Goal: Task Accomplishment & Management: Manage account settings

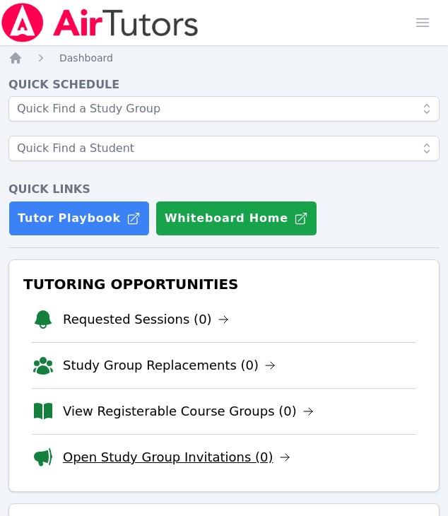
click at [207, 456] on link "Open Study Group Invitations (0)" at bounding box center [176, 457] width 227 height 20
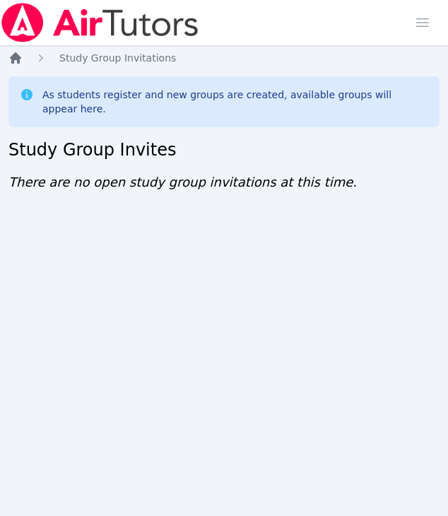
click at [18, 58] on icon "Breadcrumb" at bounding box center [15, 57] width 11 height 11
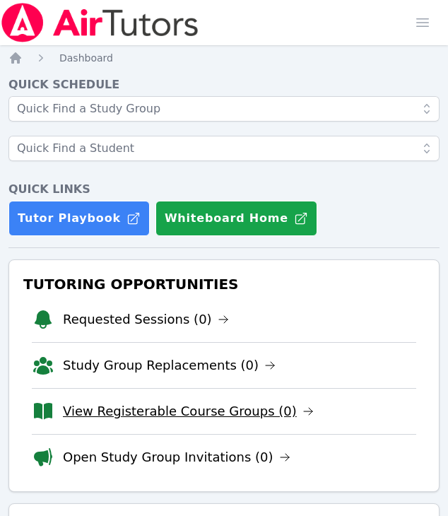
click at [266, 408] on link "View Registerable Course Groups (0)" at bounding box center [188, 411] width 251 height 20
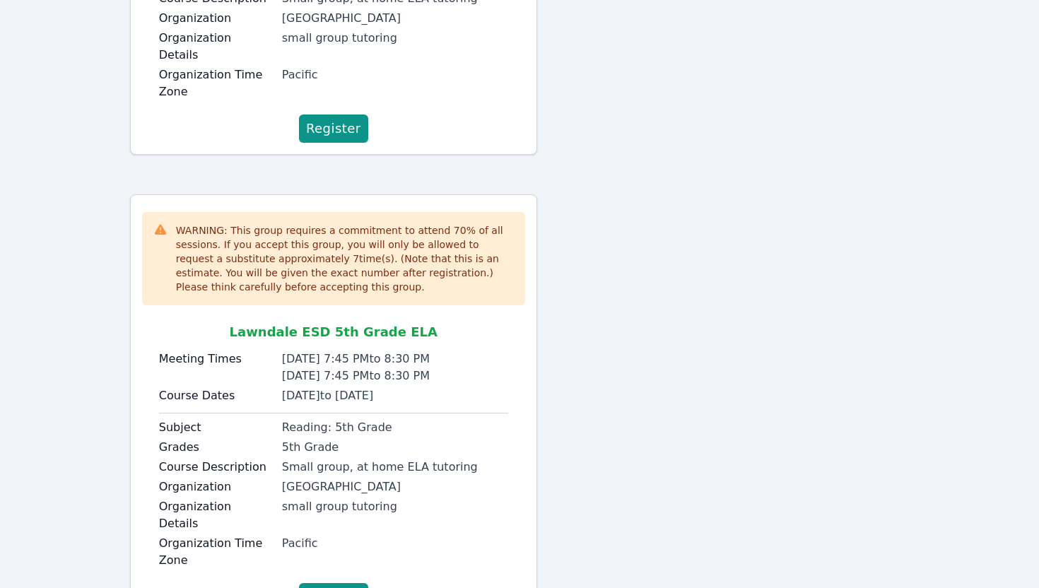
scroll to position [473, 0]
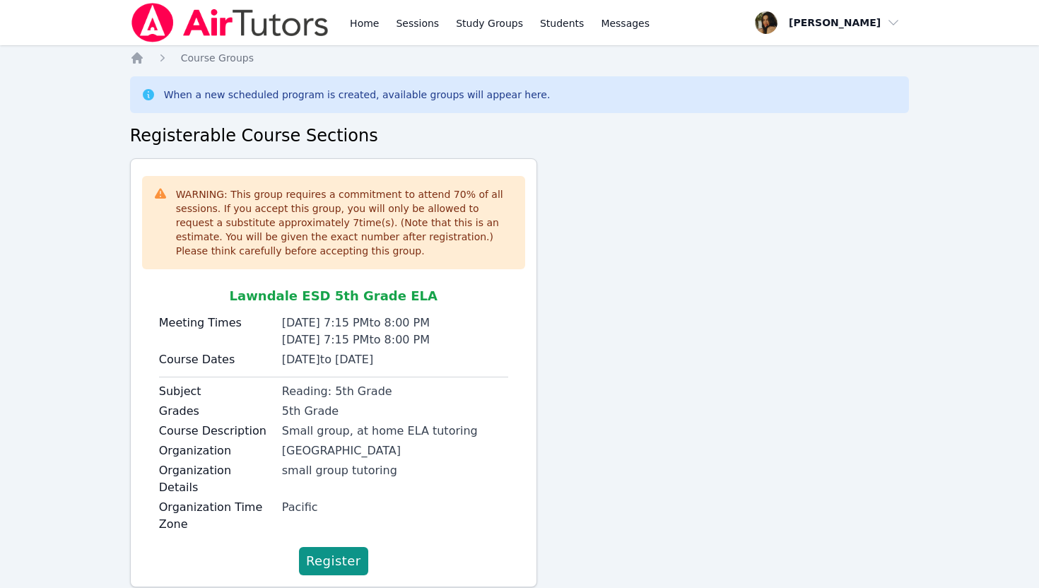
scroll to position [22, 0]
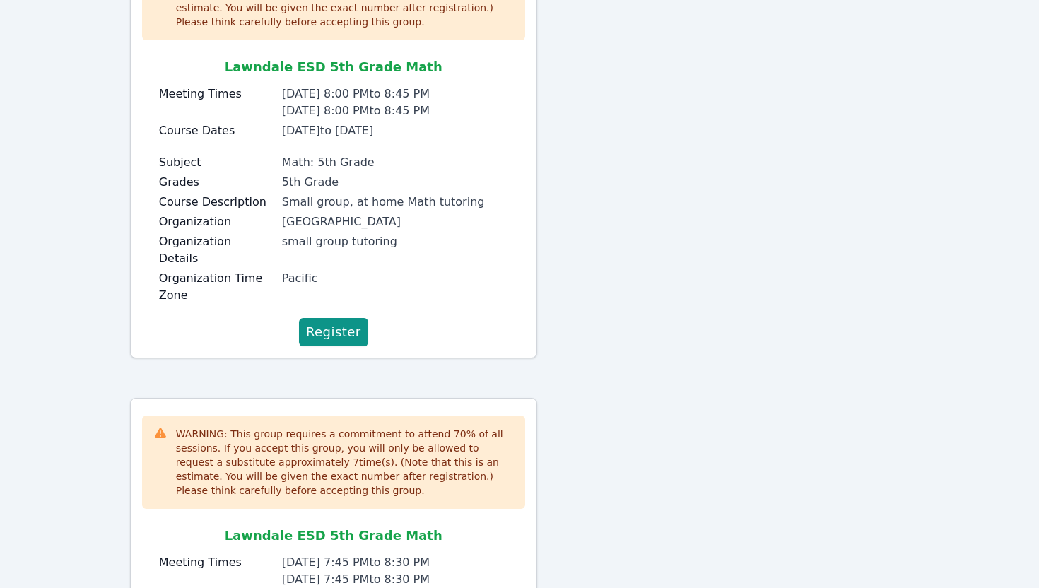
scroll to position [473, 0]
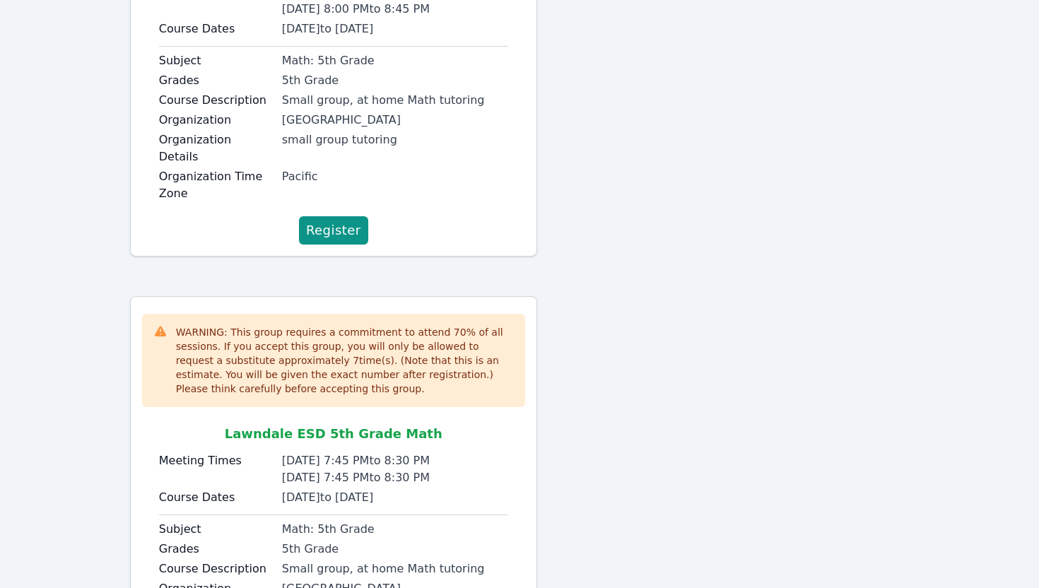
scroll to position [473, 0]
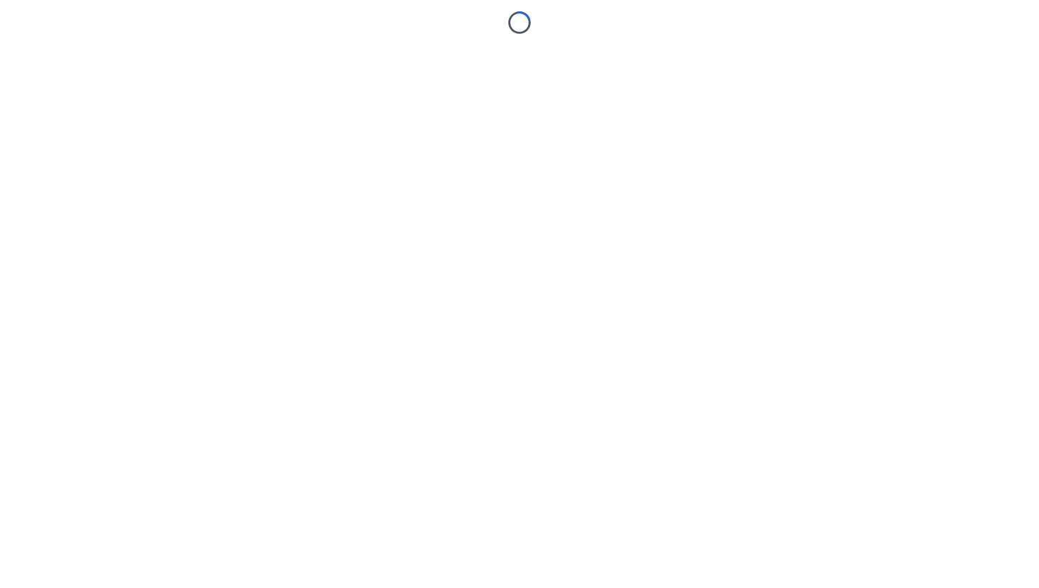
click at [340, 539] on body "Loading..." at bounding box center [519, 294] width 1039 height 588
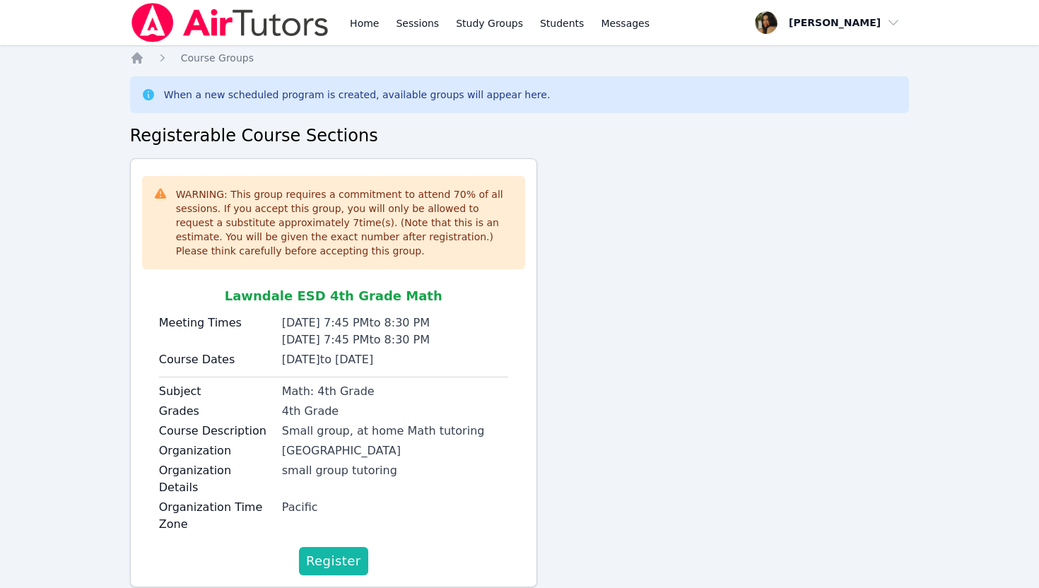
click at [343, 551] on span "Register" at bounding box center [333, 561] width 55 height 20
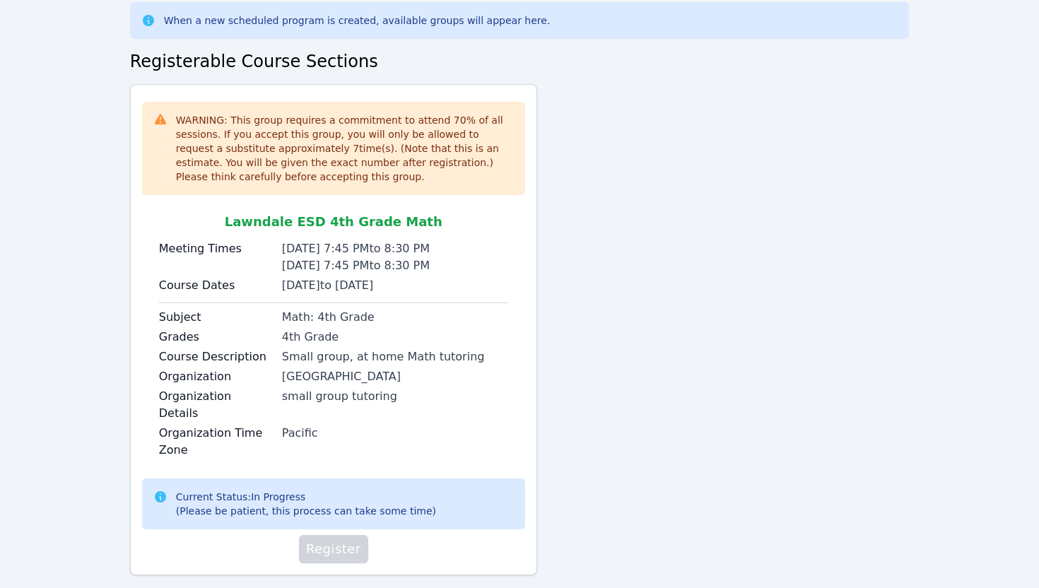
scroll to position [84, 0]
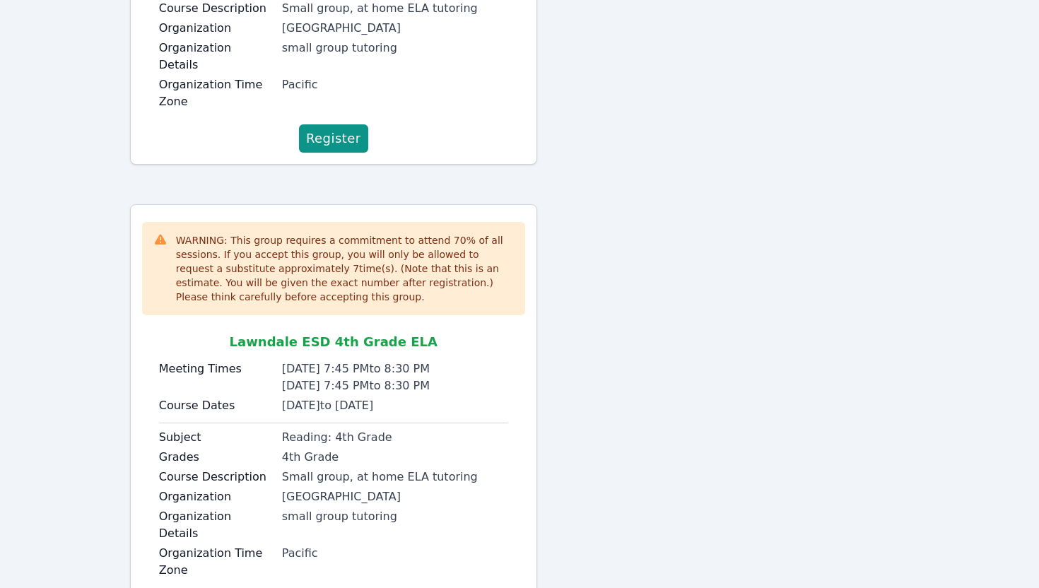
scroll to position [465, 0]
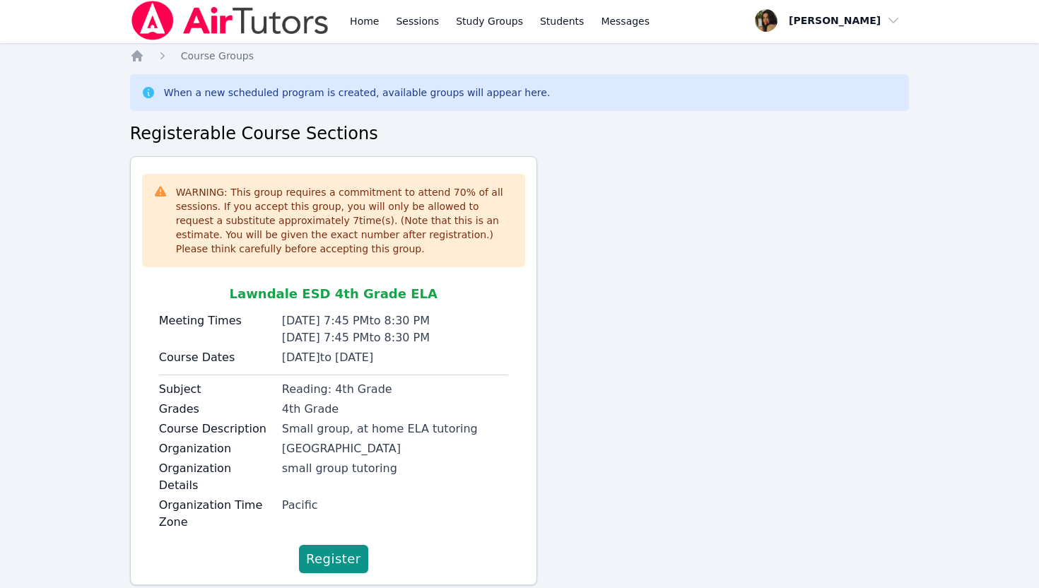
scroll to position [22, 0]
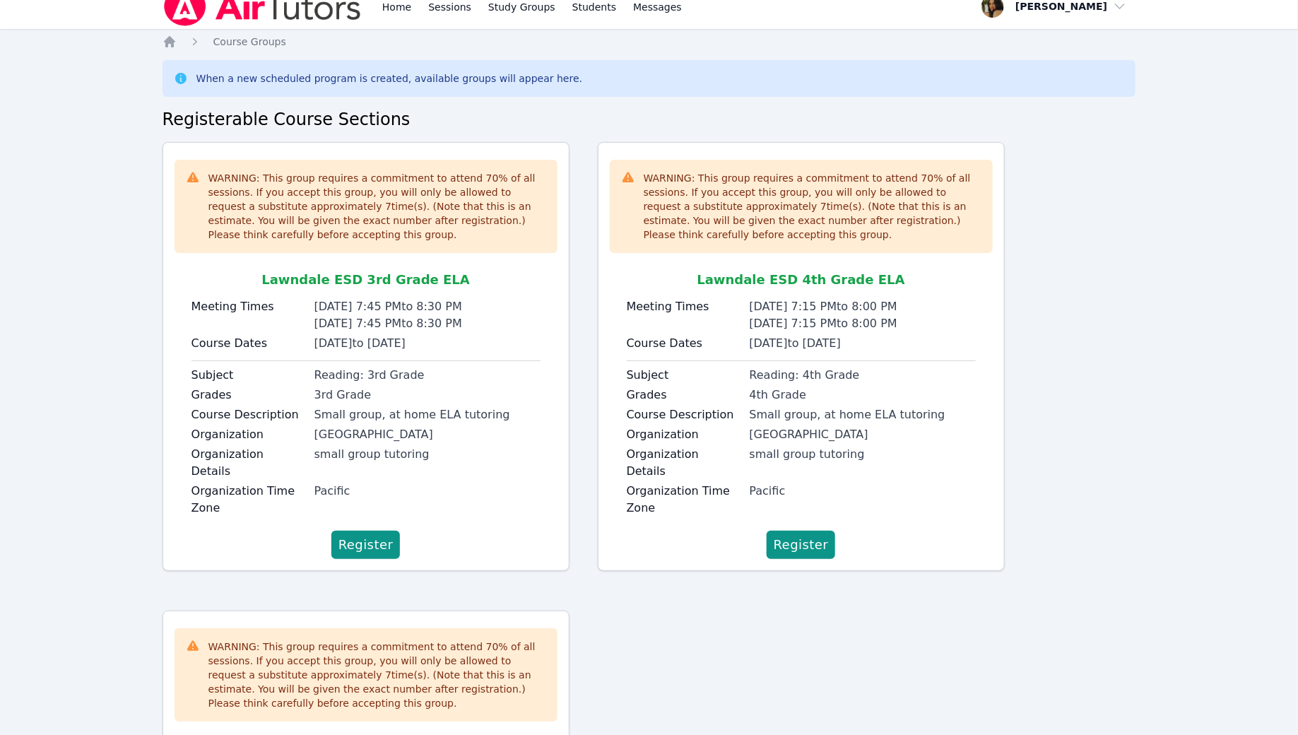
scroll to position [40, 0]
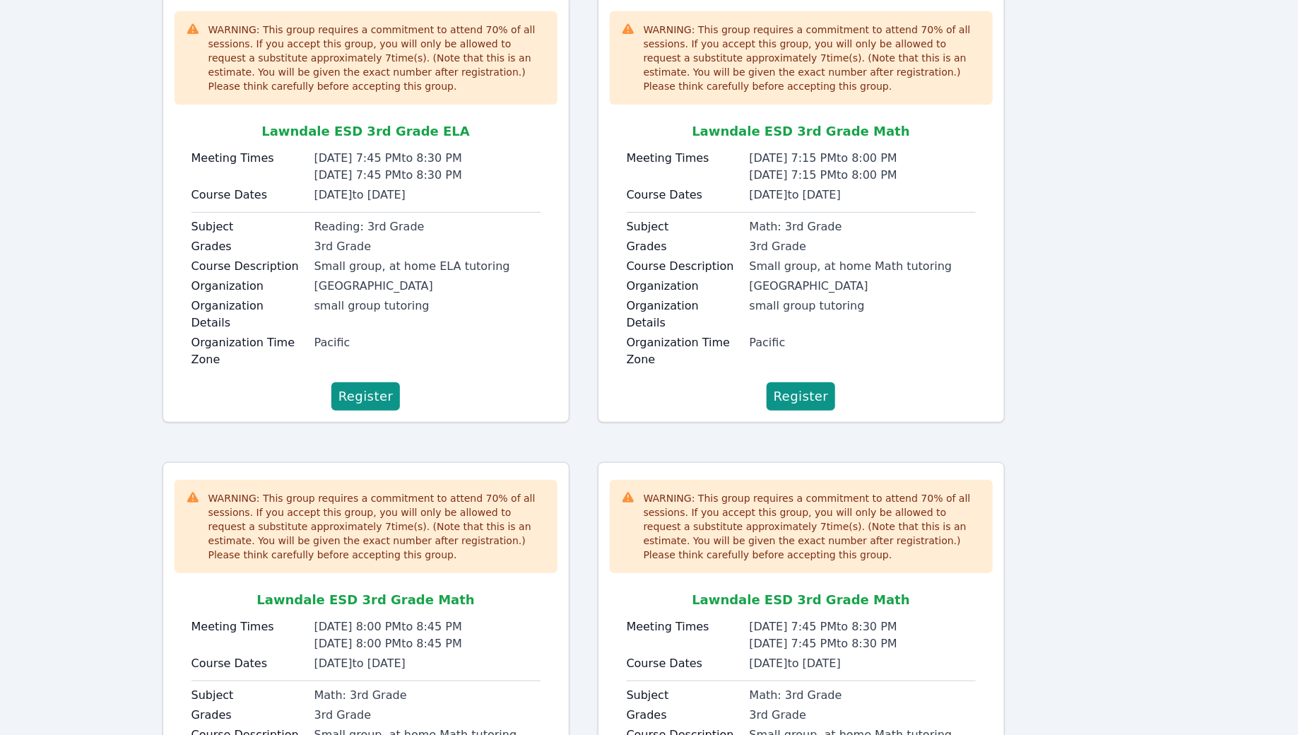
scroll to position [150, 0]
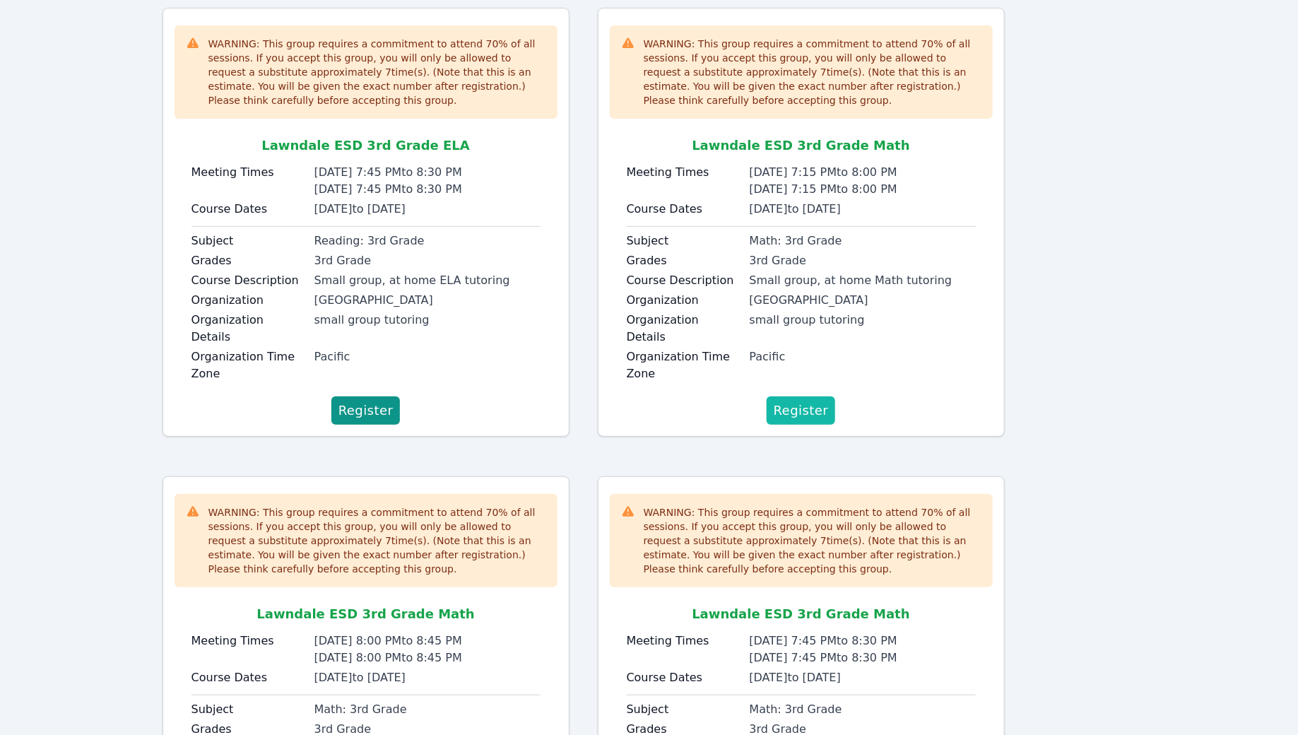
click at [795, 401] on span "Register" at bounding box center [801, 411] width 55 height 20
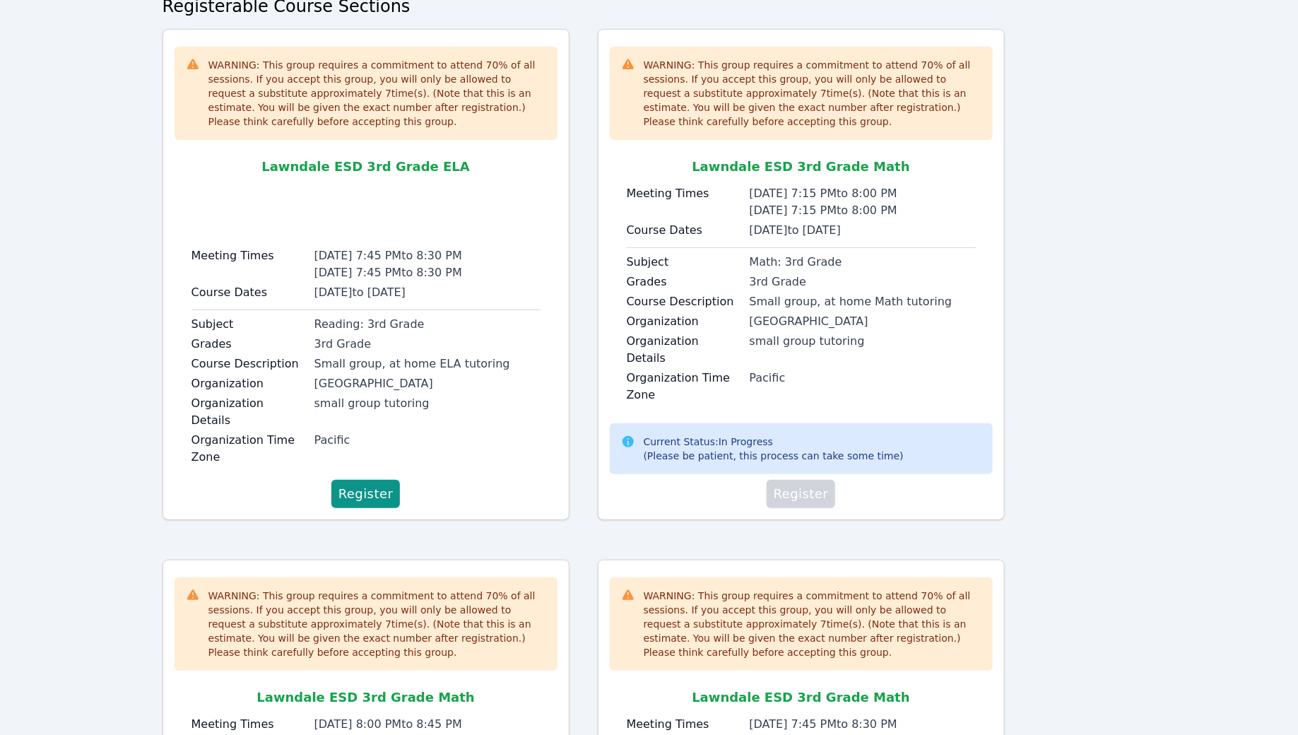
scroll to position [128, 0]
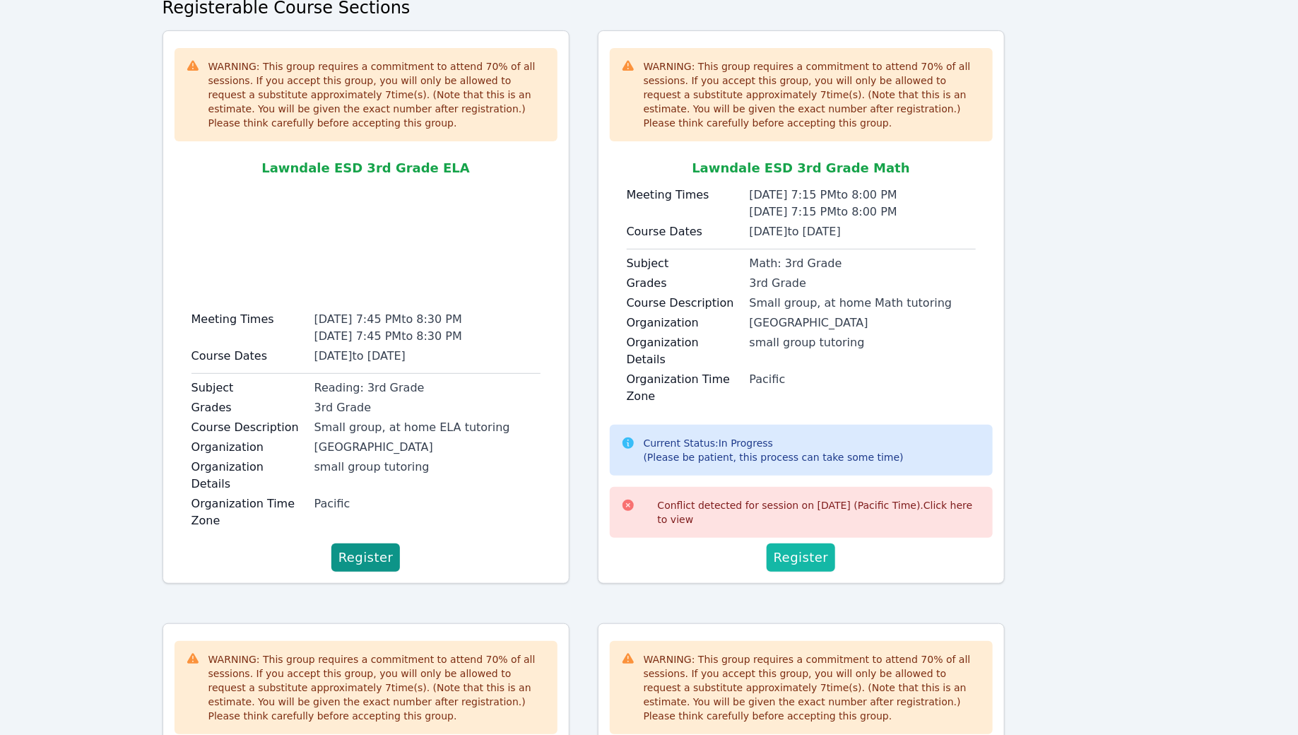
click at [801, 548] on span "Register" at bounding box center [801, 558] width 55 height 20
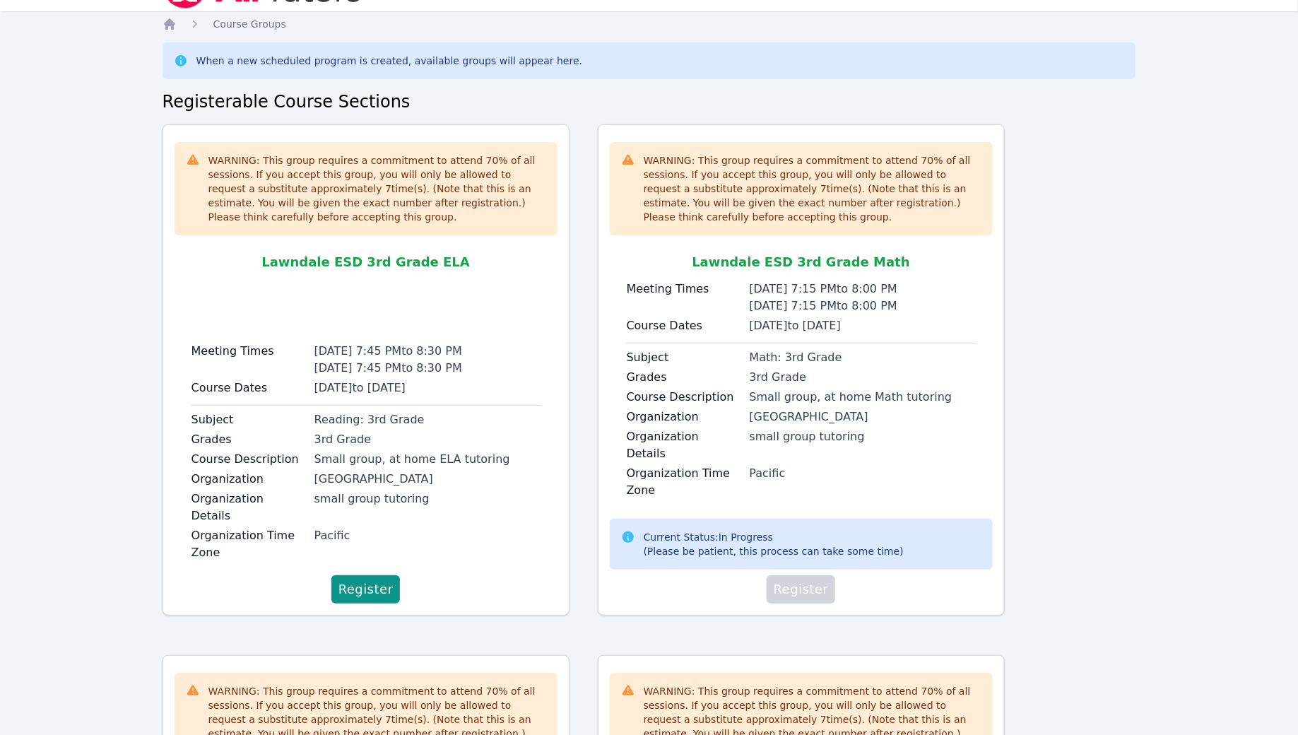
scroll to position [0, 0]
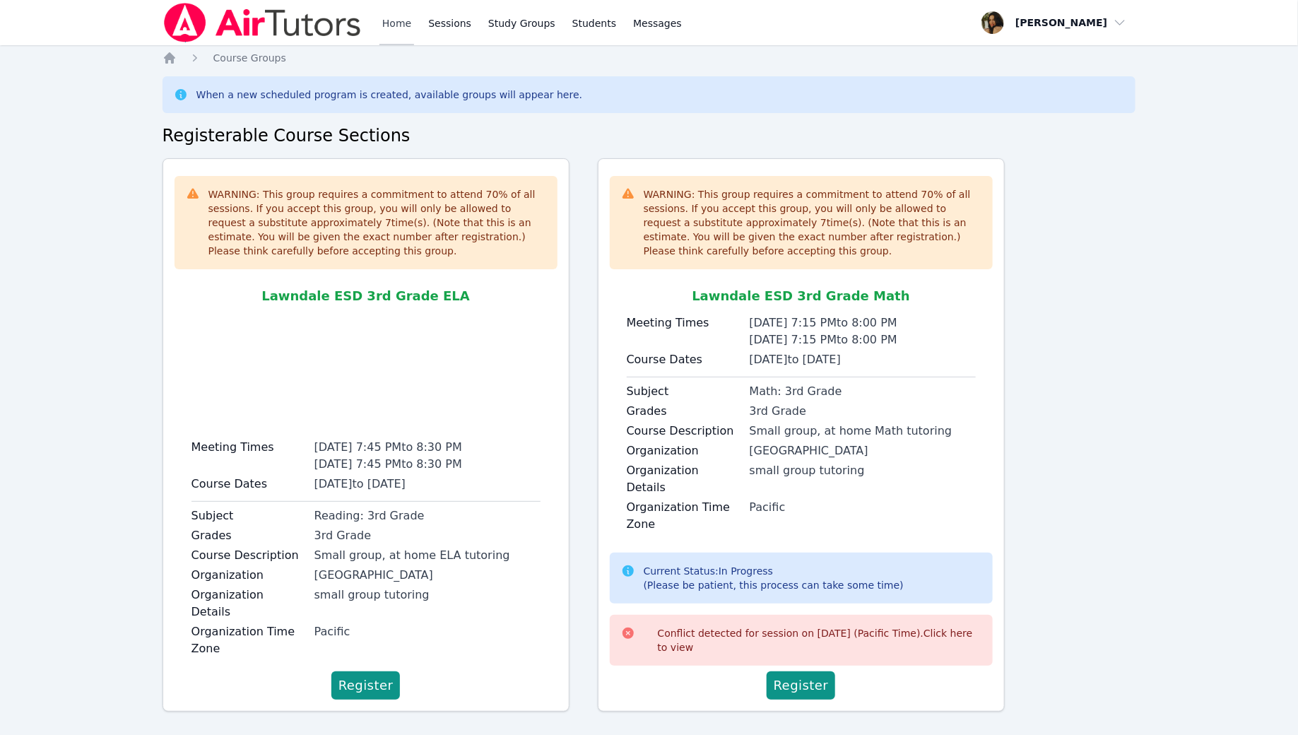
click at [393, 26] on link "Home" at bounding box center [396, 22] width 35 height 45
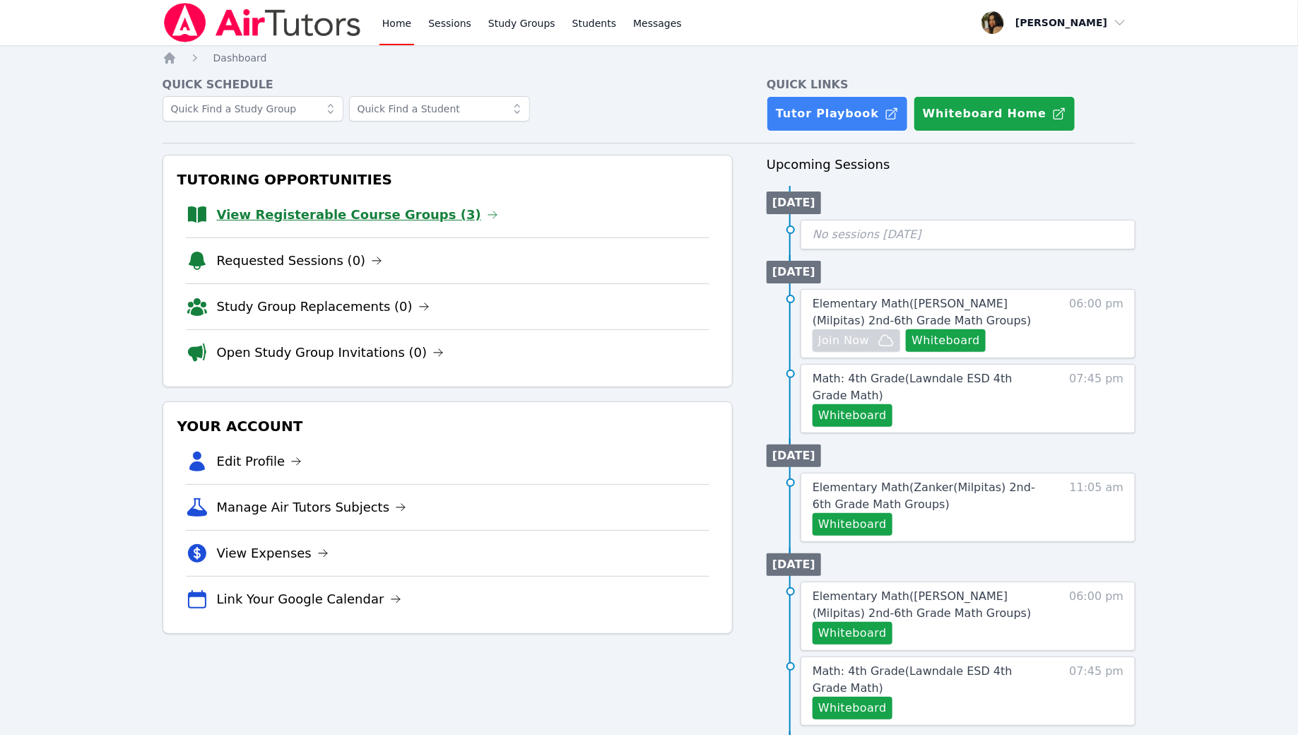
click at [317, 222] on link "View Registerable Course Groups (3)" at bounding box center [357, 215] width 281 height 20
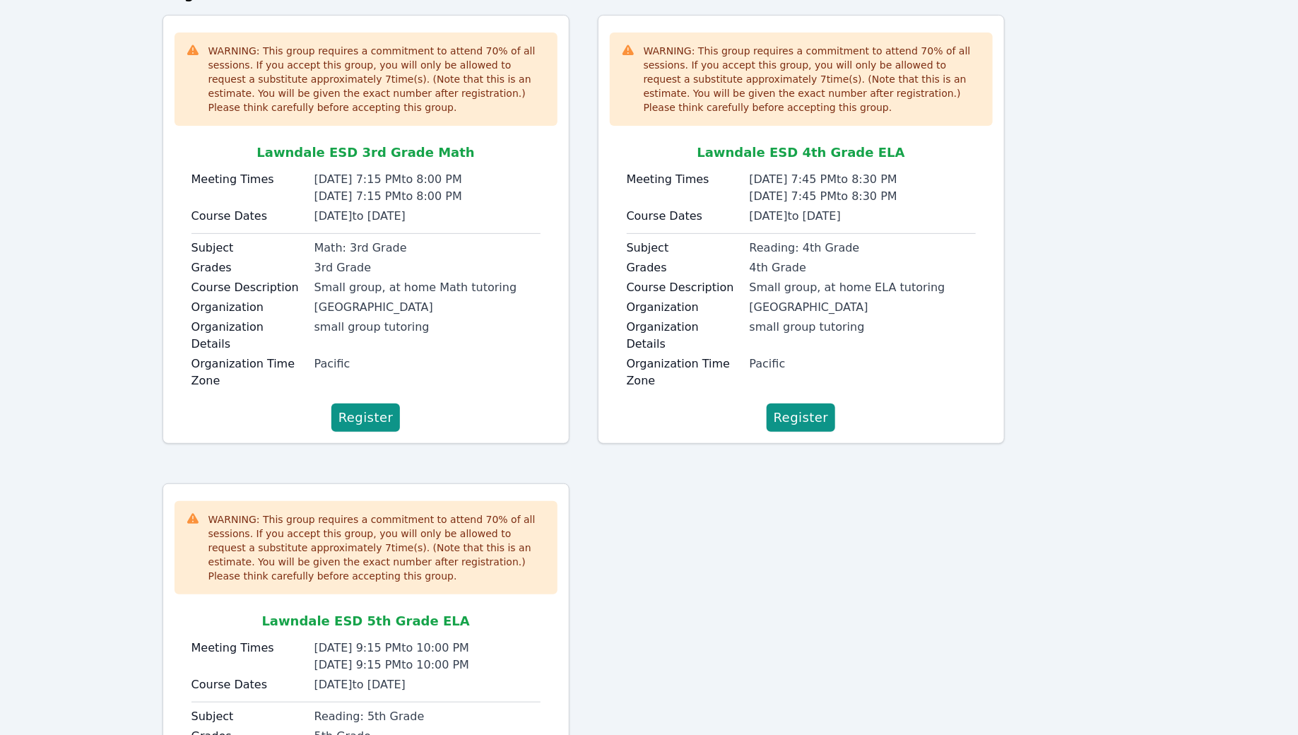
scroll to position [85, 0]
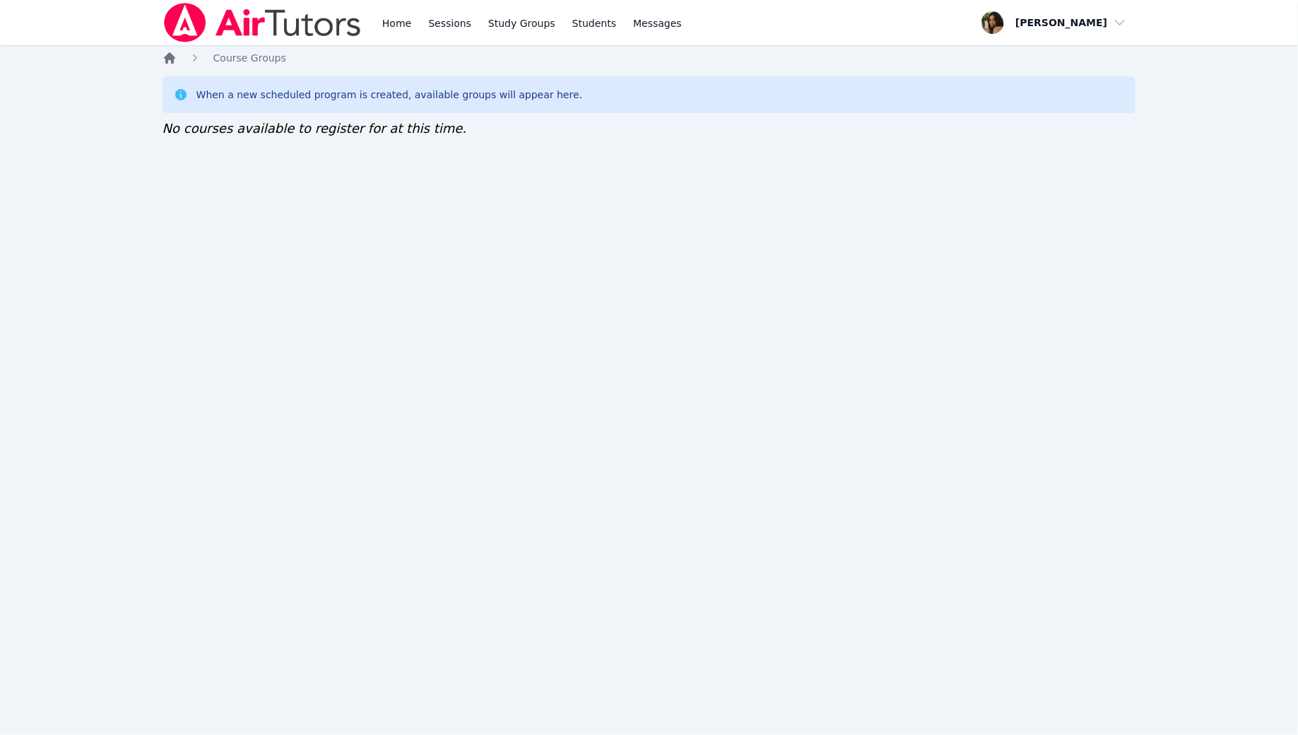
click at [169, 58] on icon "Breadcrumb" at bounding box center [169, 57] width 11 height 11
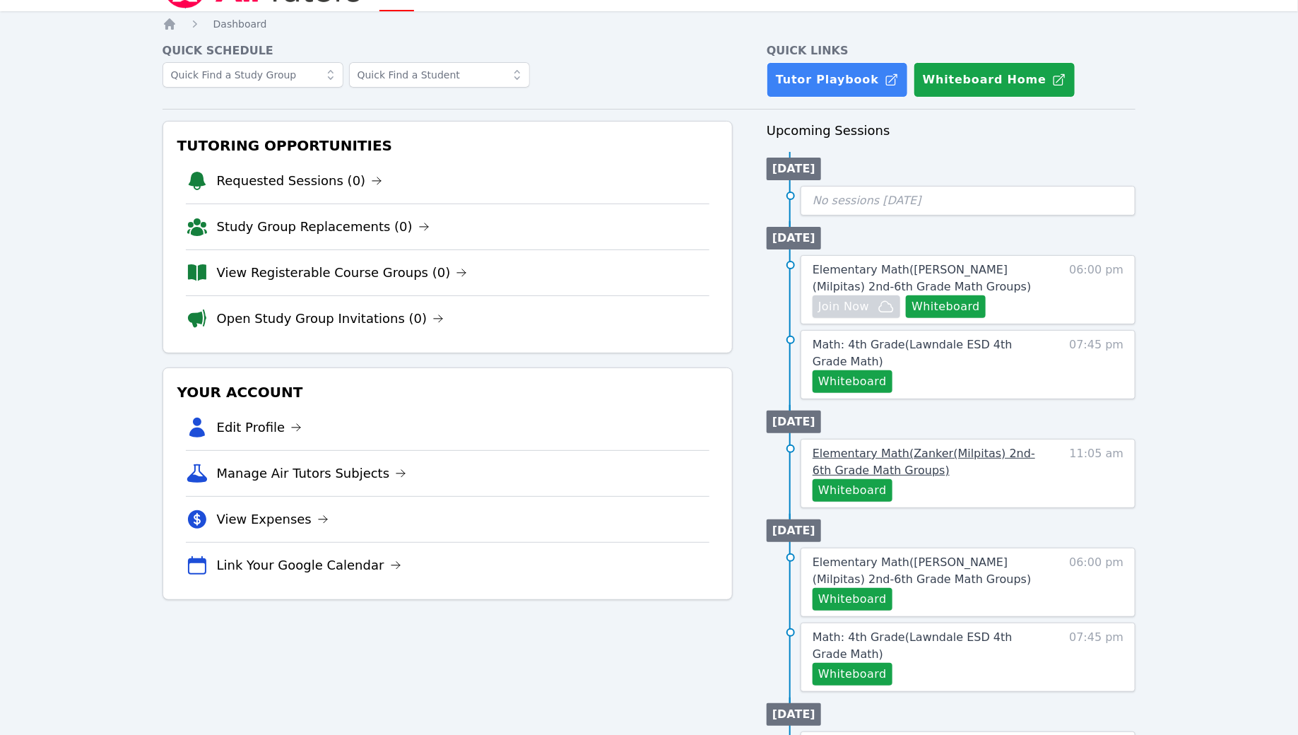
scroll to position [36, 0]
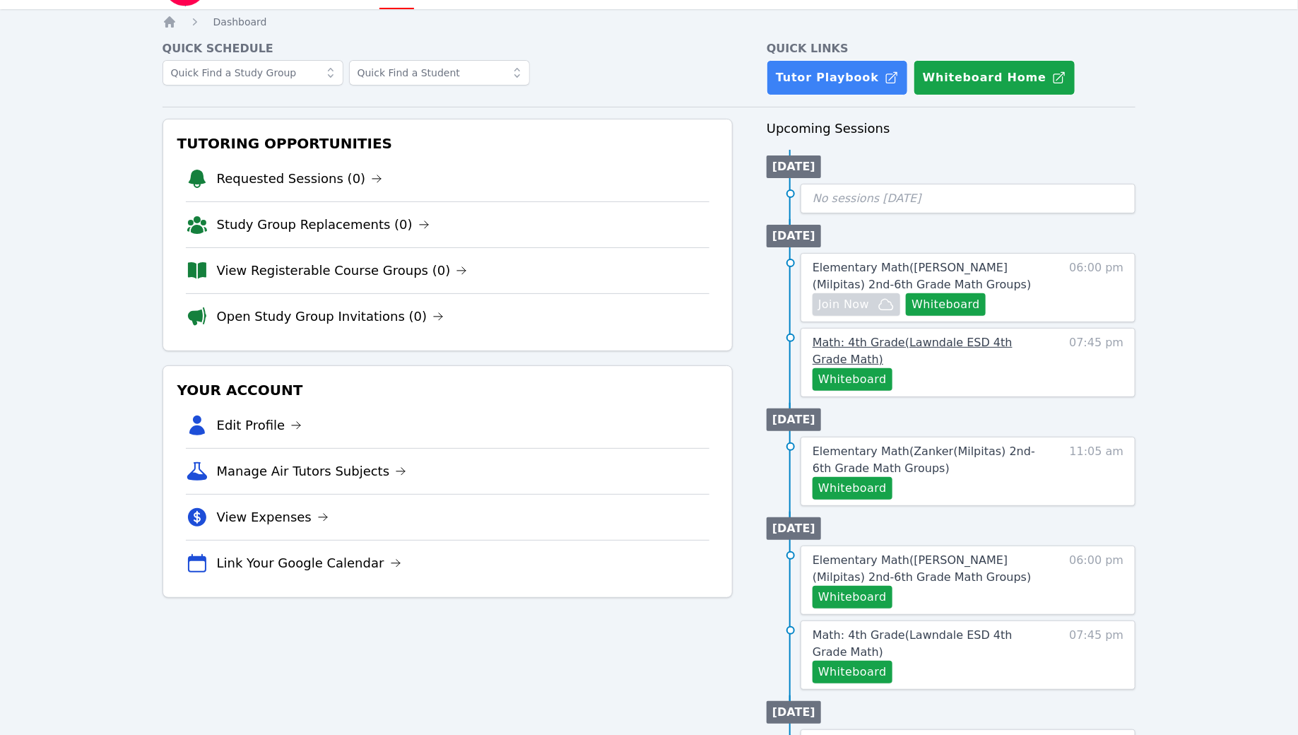
click at [993, 352] on link "Math: 4th Grade ( Lawndale ESD 4th Grade Math )" at bounding box center [928, 351] width 233 height 34
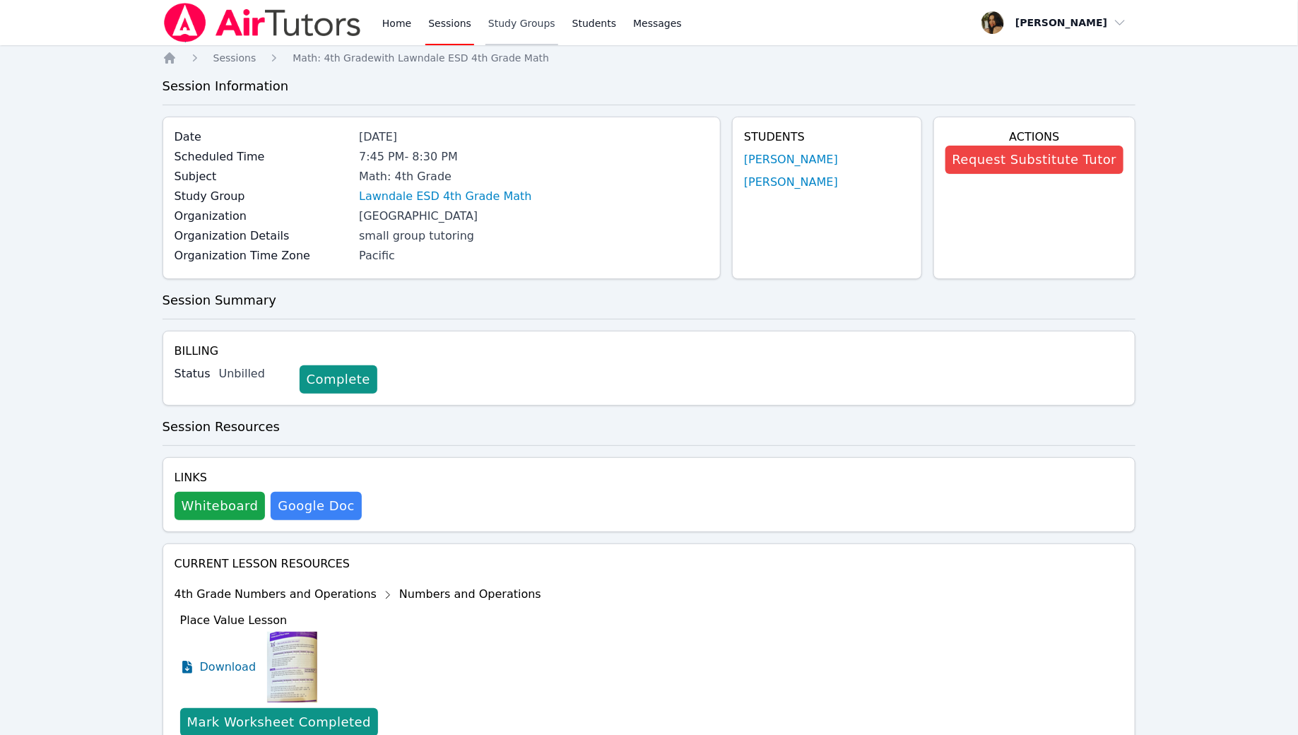
click at [524, 14] on link "Study Groups" at bounding box center [521, 22] width 73 height 45
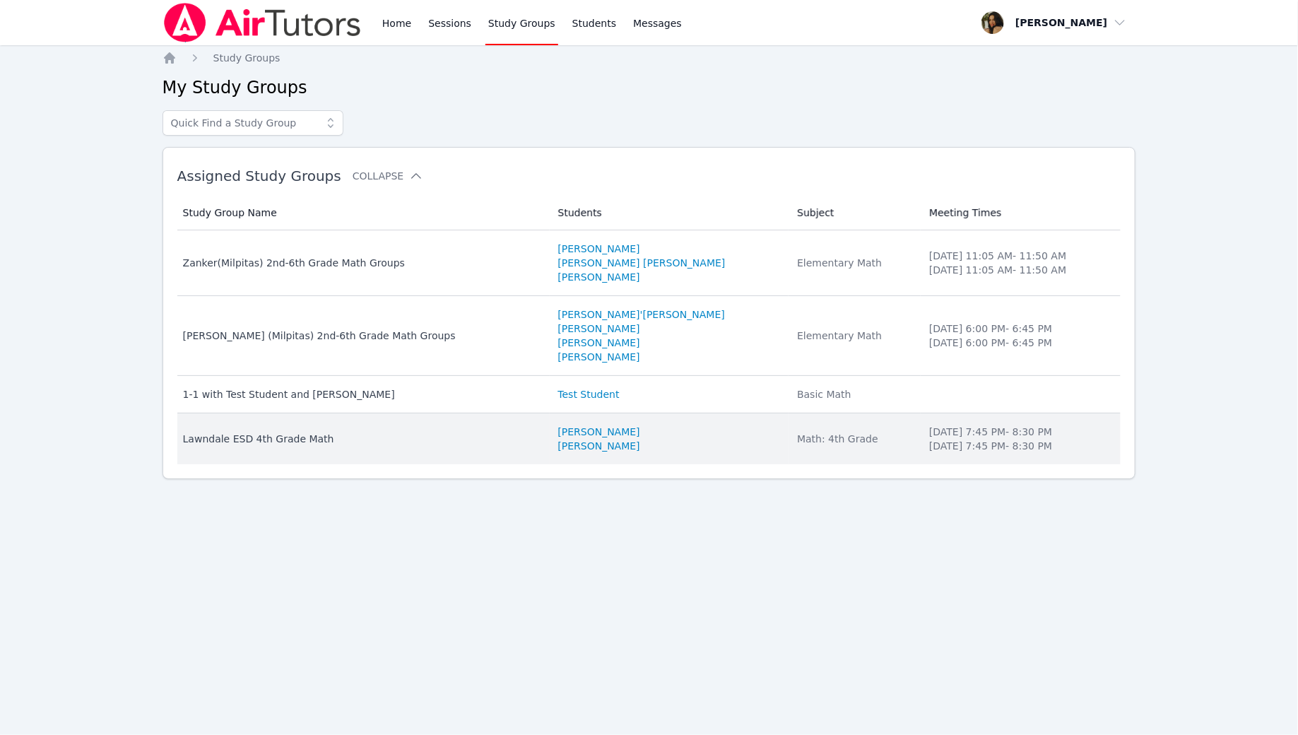
click at [929, 426] on li "Tuesday 7:45 PM - 8:30 PM" at bounding box center [1020, 432] width 183 height 14
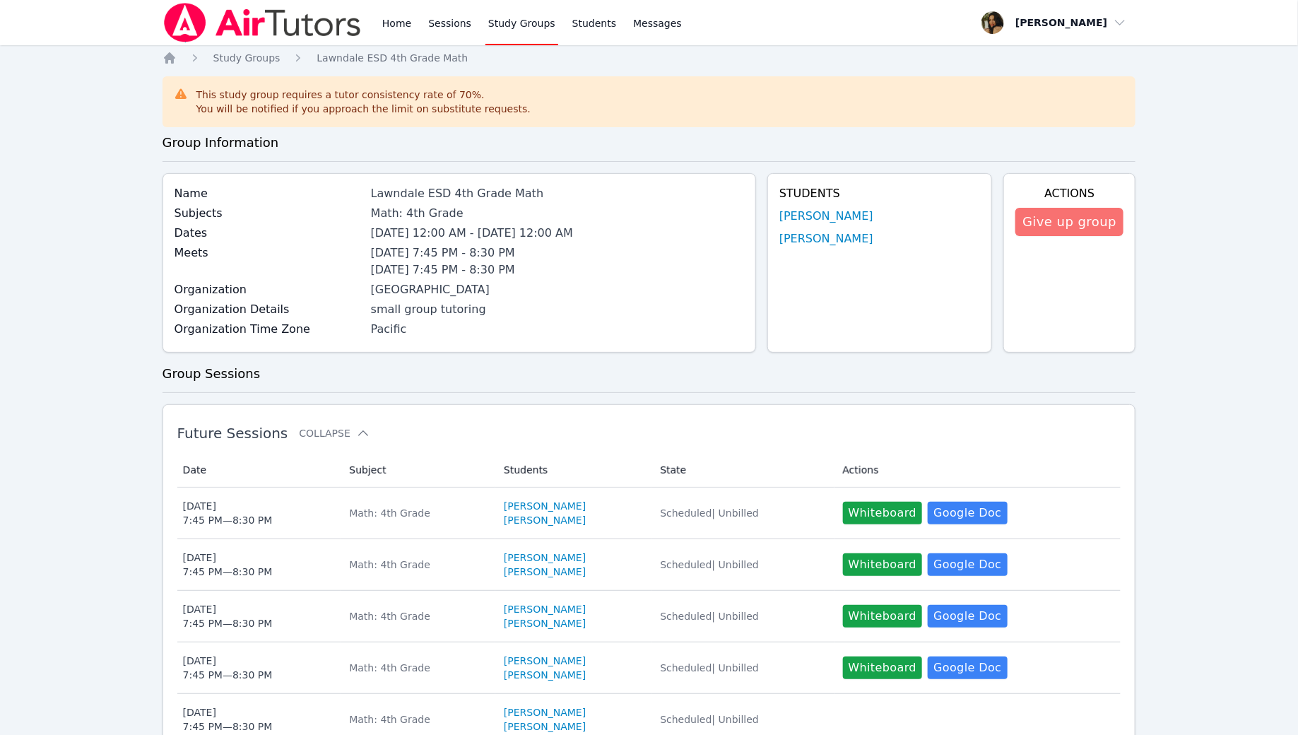
click at [1048, 215] on button "Give up group" at bounding box center [1069, 222] width 108 height 28
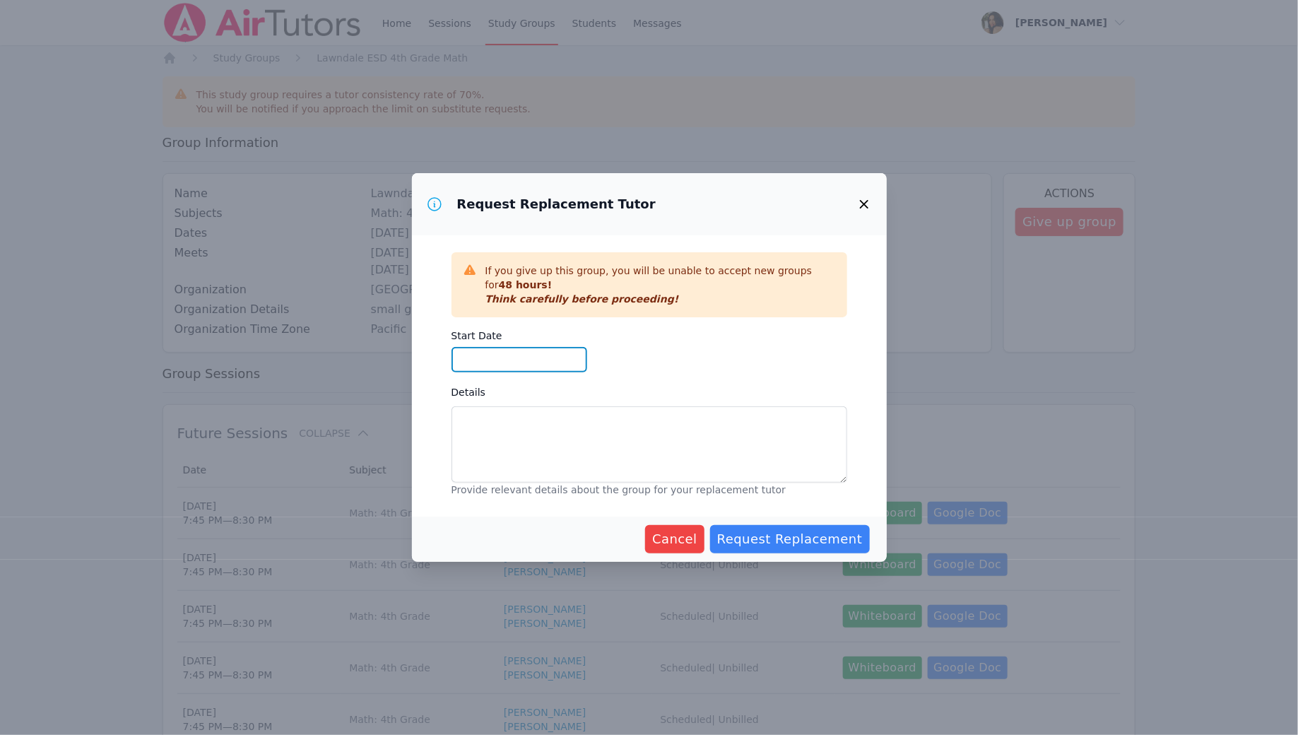
click at [554, 357] on input "Start Date" at bounding box center [519, 359] width 136 height 25
type input "10/06/2025"
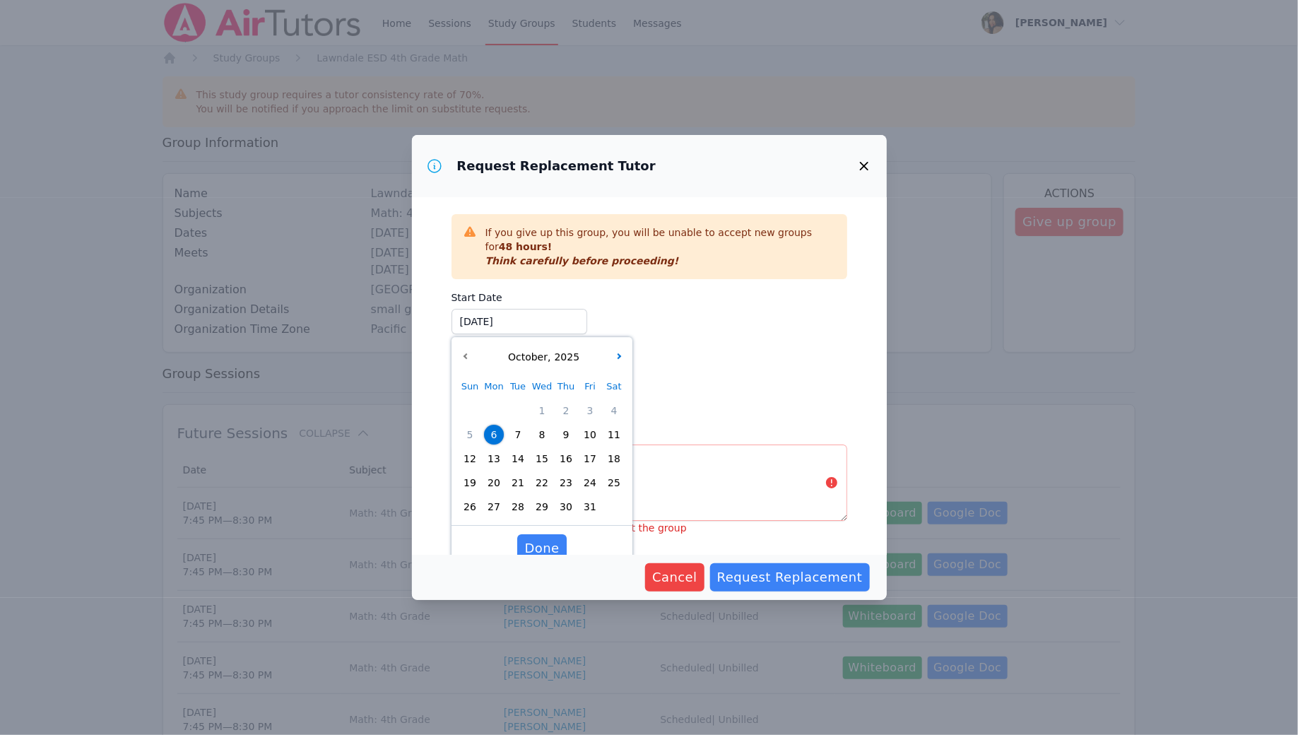
click at [869, 167] on icon "button" at bounding box center [864, 166] width 17 height 17
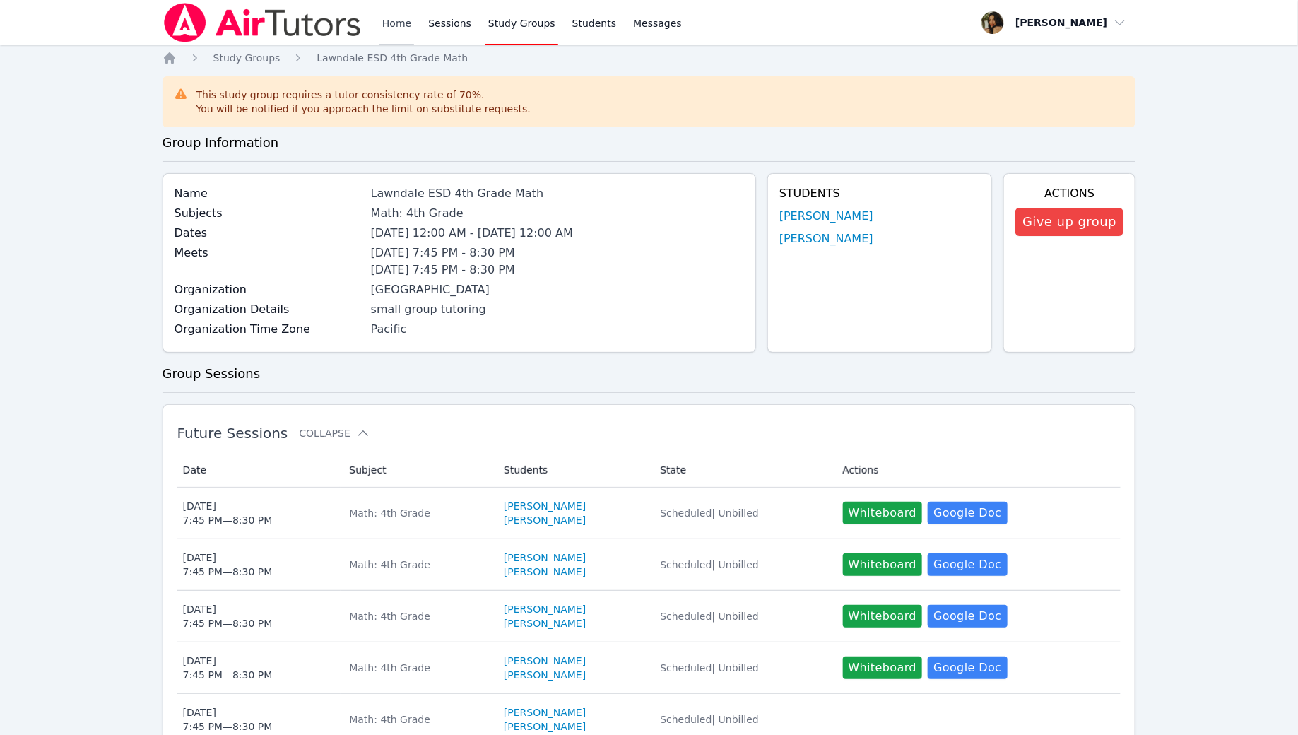
click at [398, 13] on link "Home" at bounding box center [396, 22] width 35 height 45
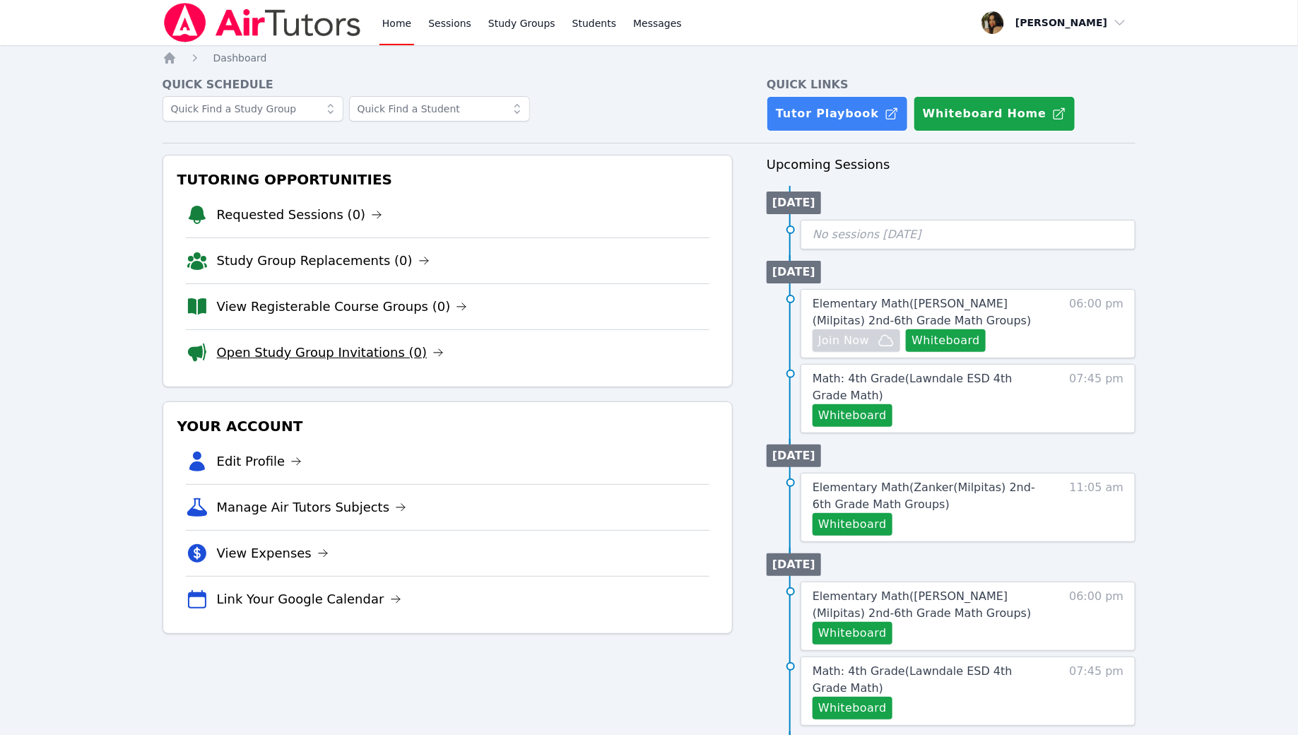
click at [359, 343] on link "Open Study Group Invitations (0)" at bounding box center [330, 353] width 227 height 20
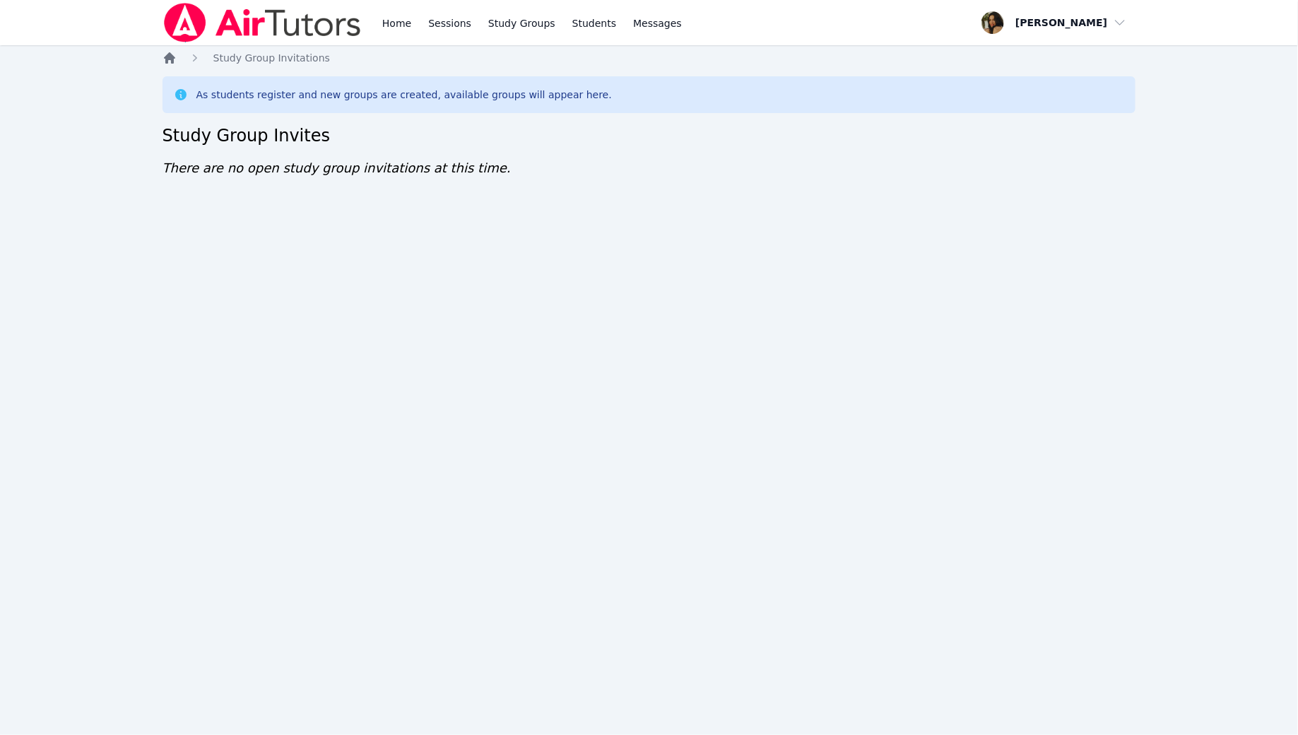
click at [170, 59] on icon "Breadcrumb" at bounding box center [169, 57] width 11 height 11
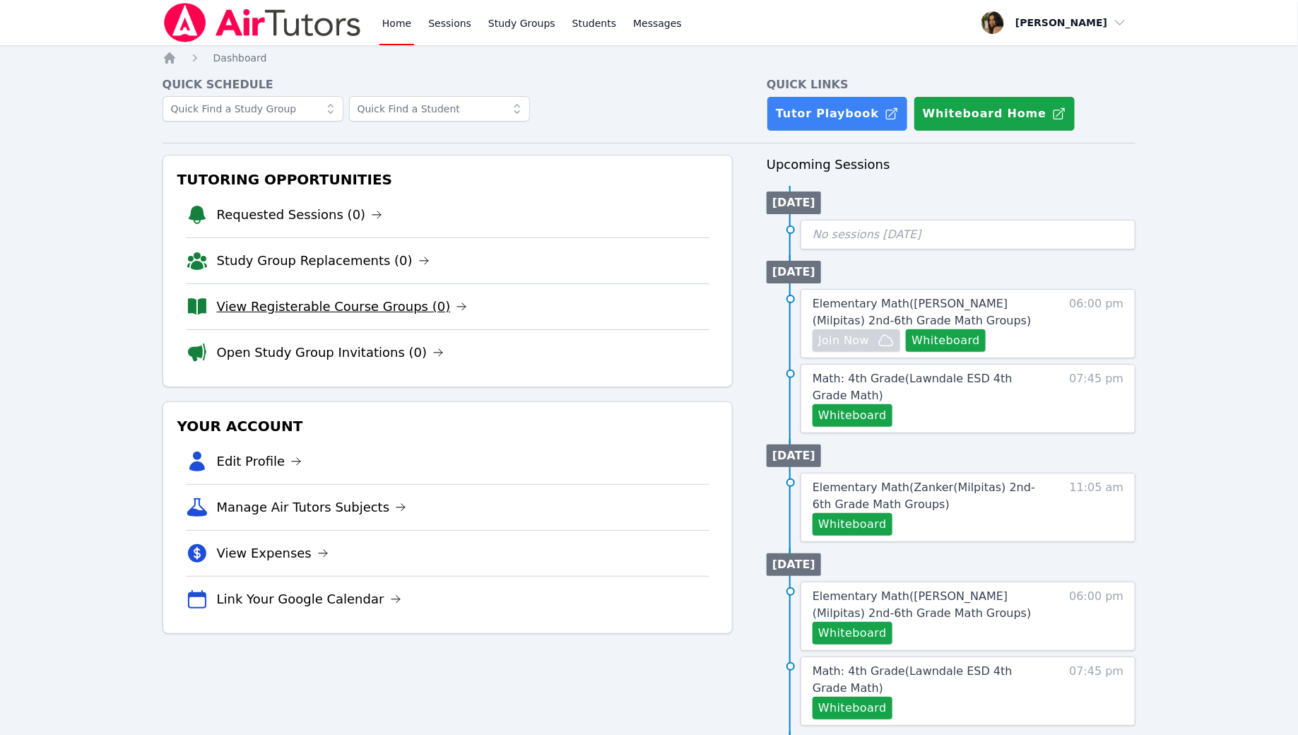
click at [303, 299] on link "View Registerable Course Groups (0)" at bounding box center [342, 307] width 251 height 20
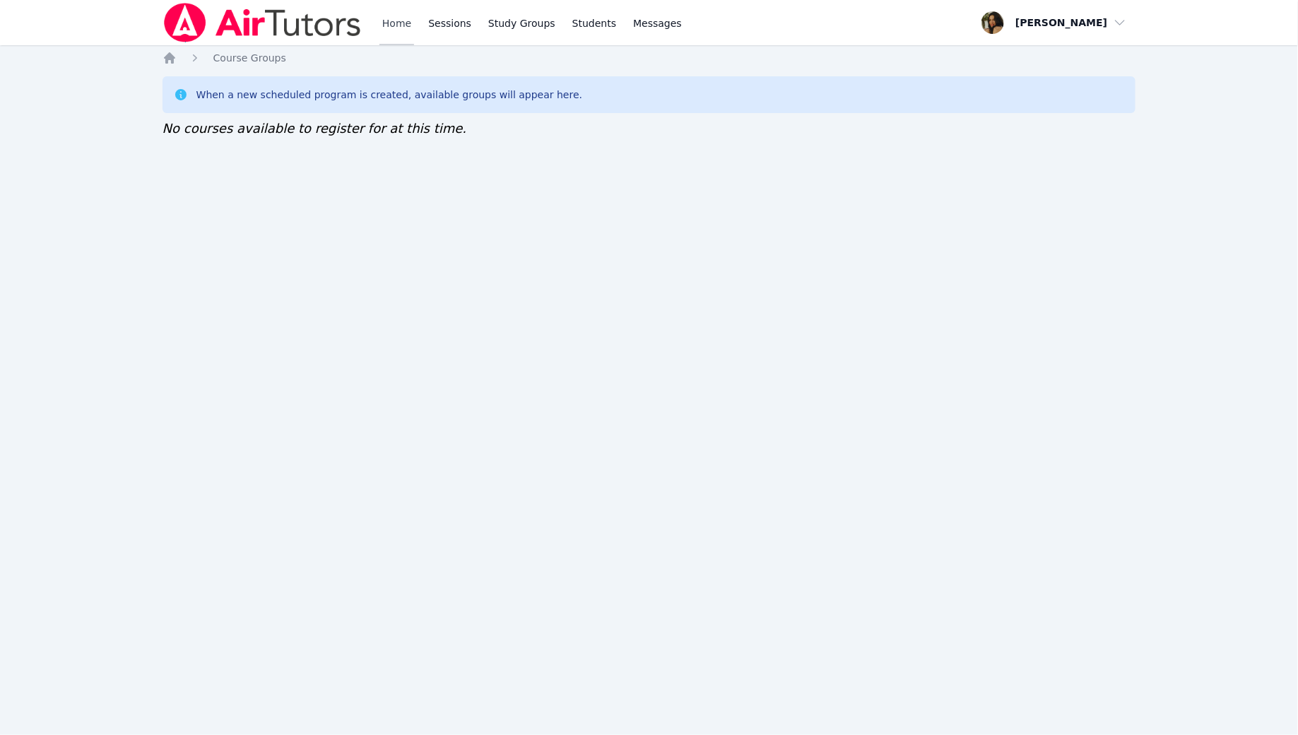
click at [394, 23] on link "Home" at bounding box center [396, 22] width 35 height 45
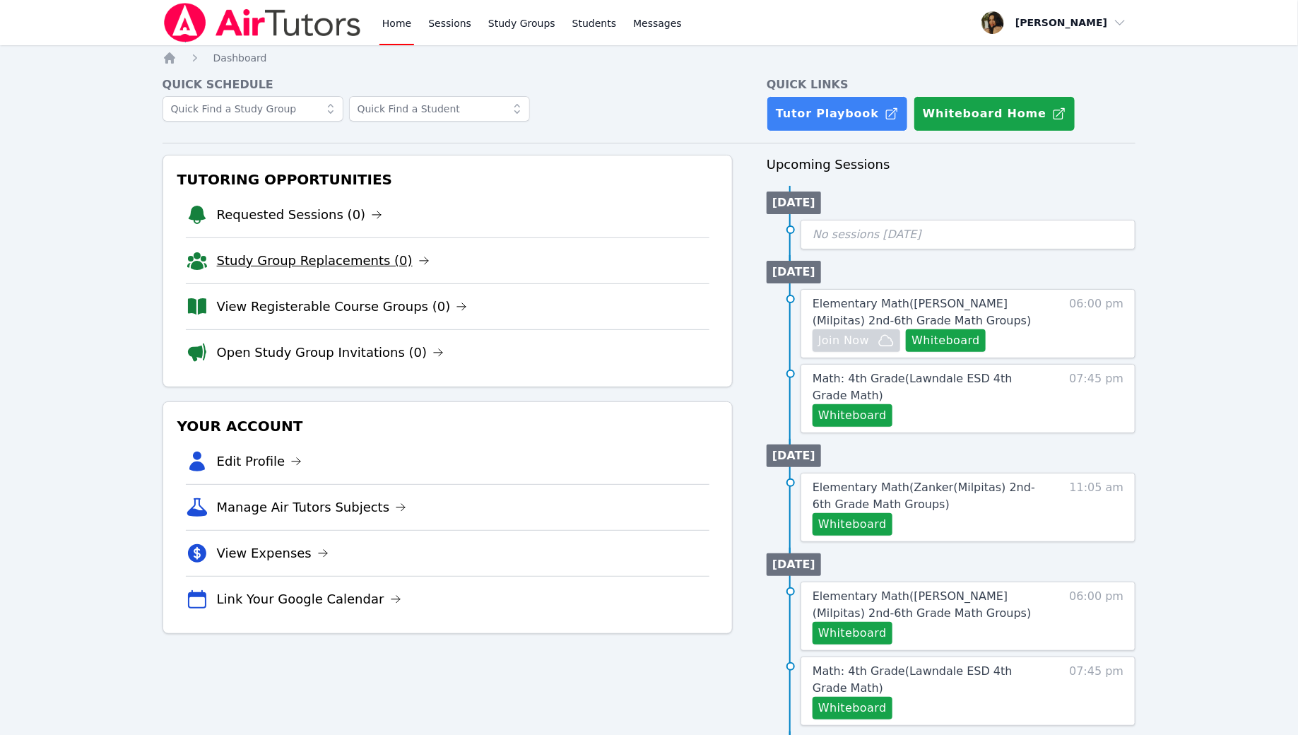
click at [360, 259] on link "Study Group Replacements (0)" at bounding box center [323, 261] width 213 height 20
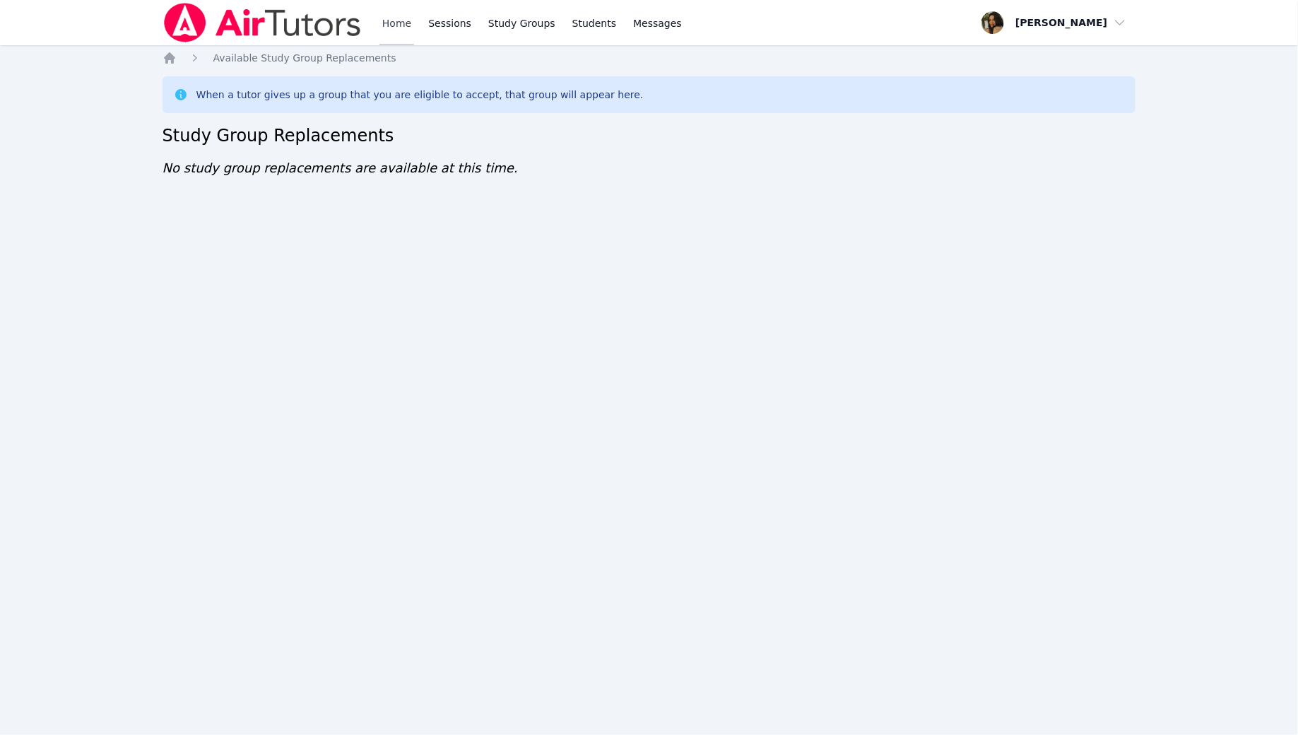
click at [400, 27] on link "Home" at bounding box center [396, 22] width 35 height 45
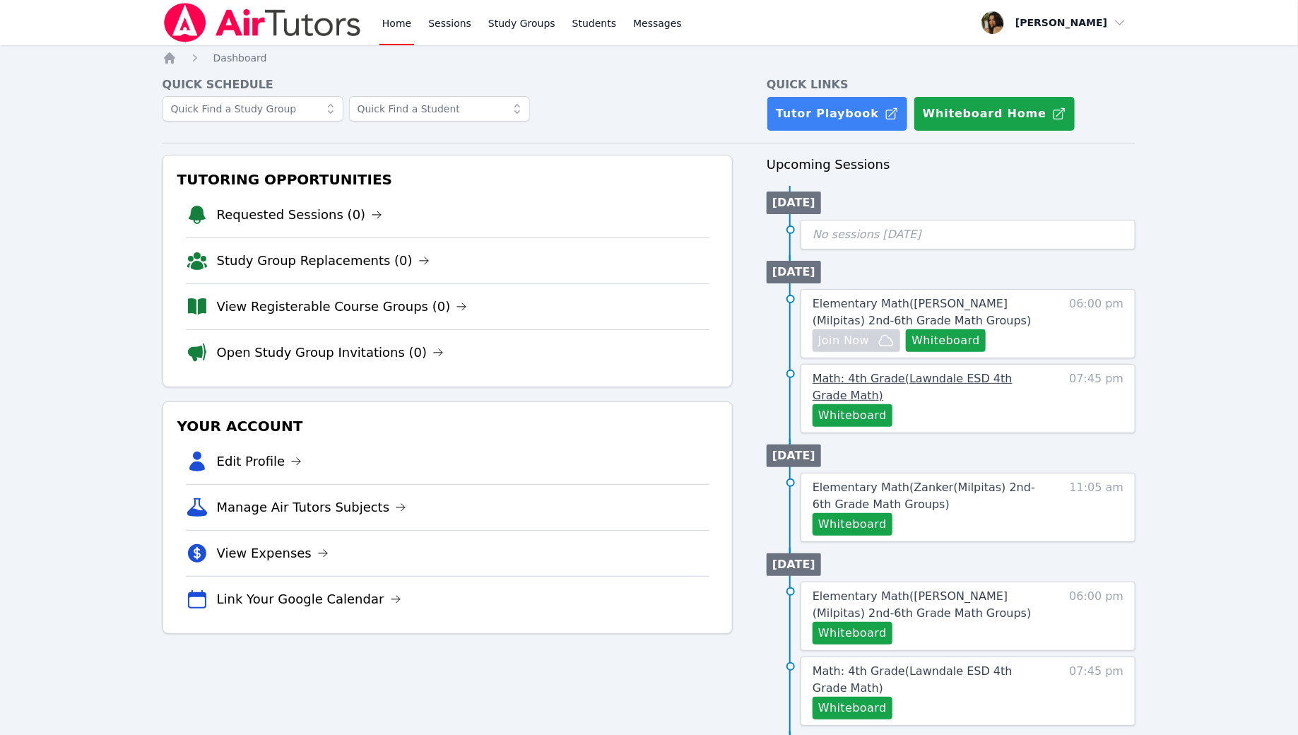
click at [940, 381] on span "Math: 4th Grade ( Lawndale ESD 4th Grade Math )" at bounding box center [912, 387] width 200 height 30
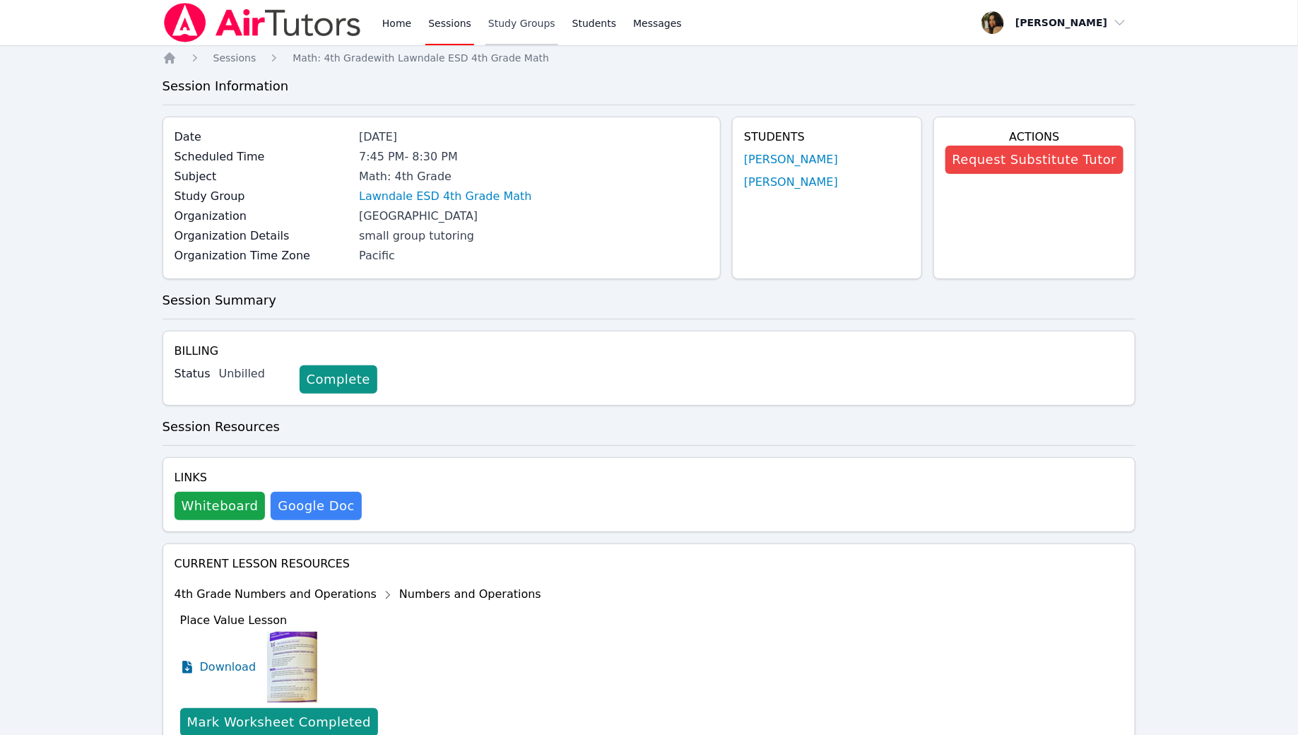
click at [507, 23] on link "Study Groups" at bounding box center [521, 22] width 73 height 45
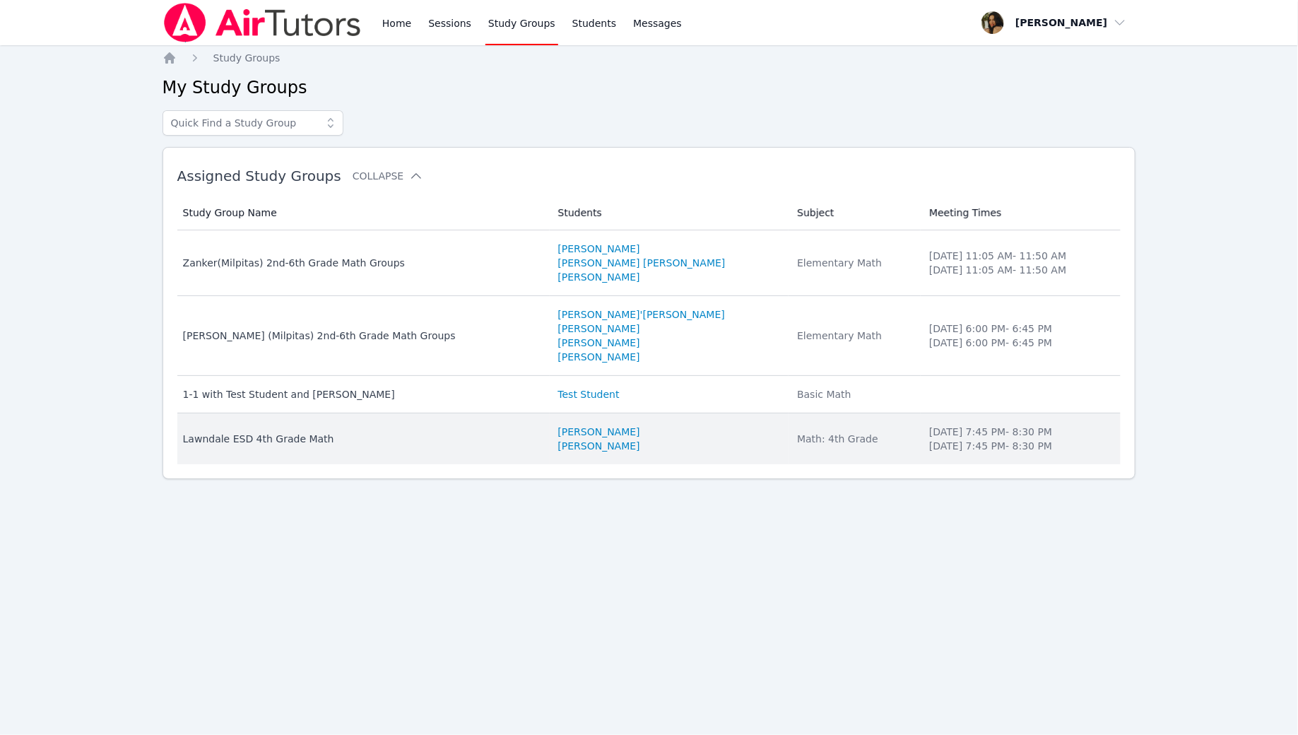
click at [357, 442] on div "Lawndale ESD 4th Grade Math" at bounding box center [362, 439] width 358 height 14
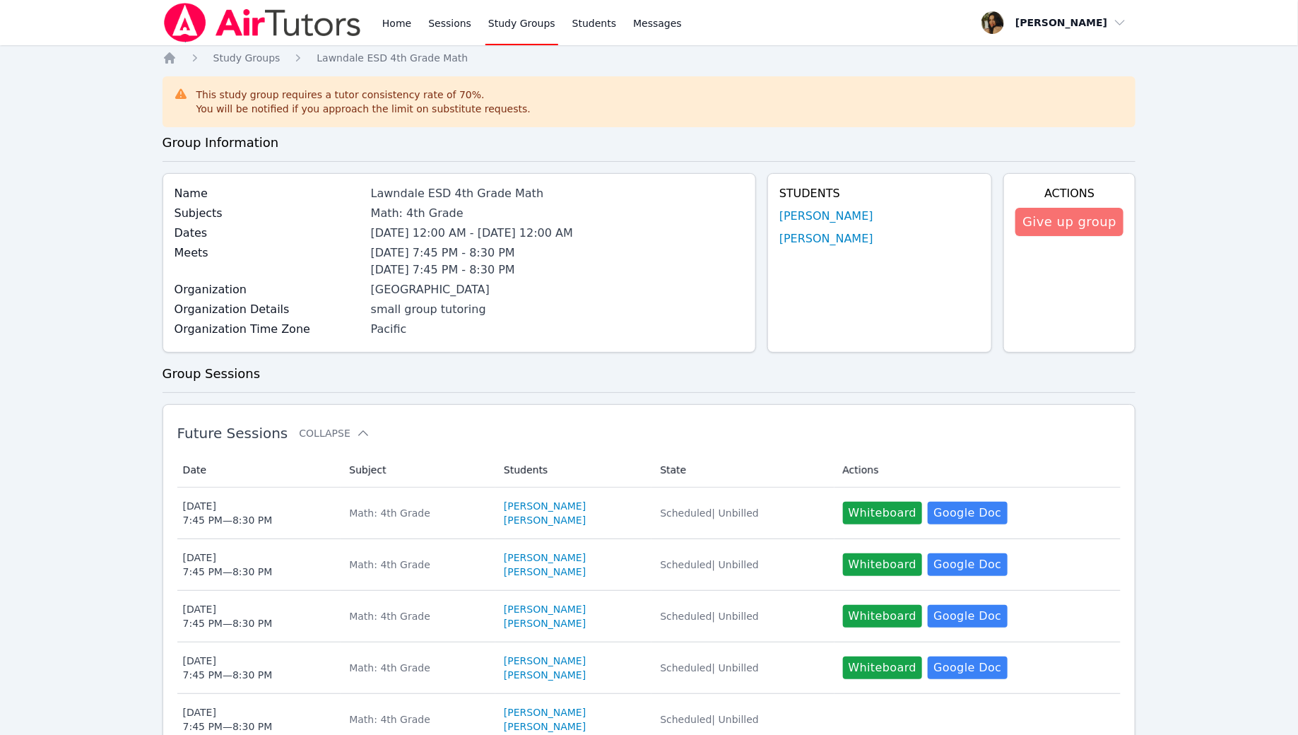
click at [1082, 221] on button "Give up group" at bounding box center [1069, 222] width 108 height 28
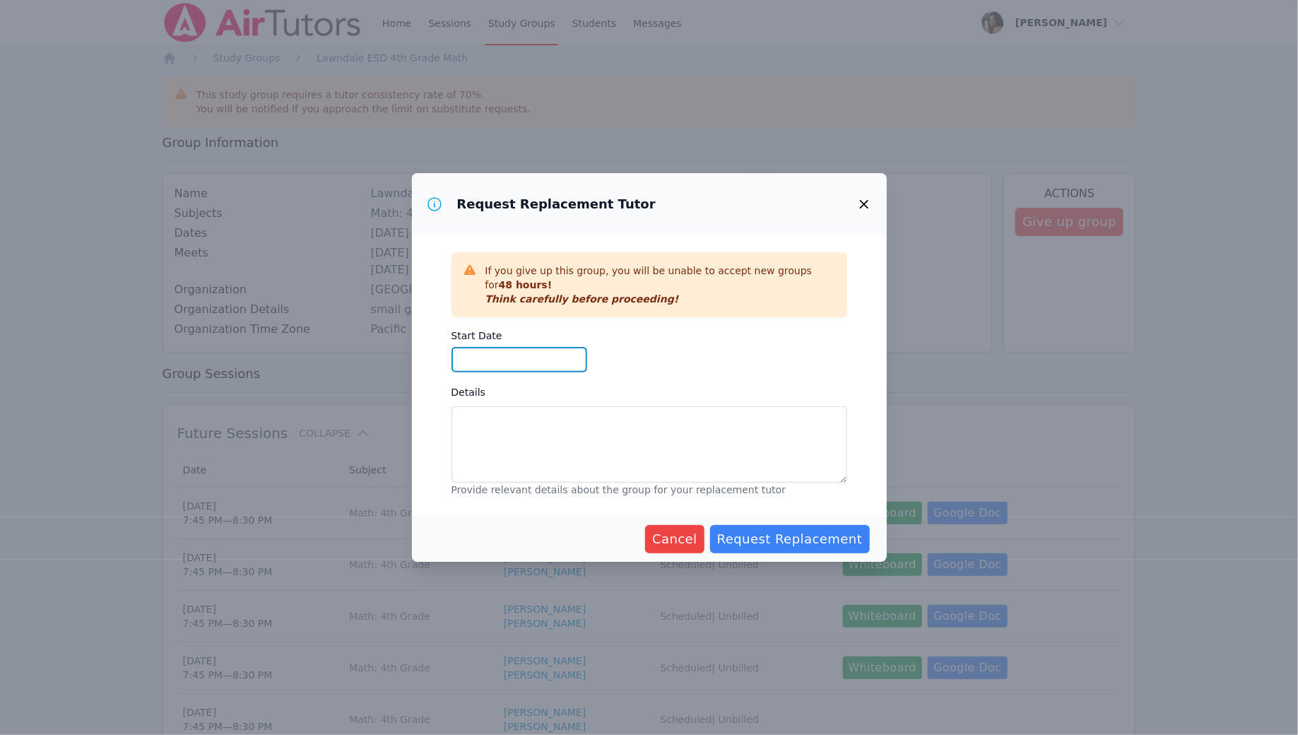
click at [490, 353] on input "Start Date" at bounding box center [519, 359] width 136 height 25
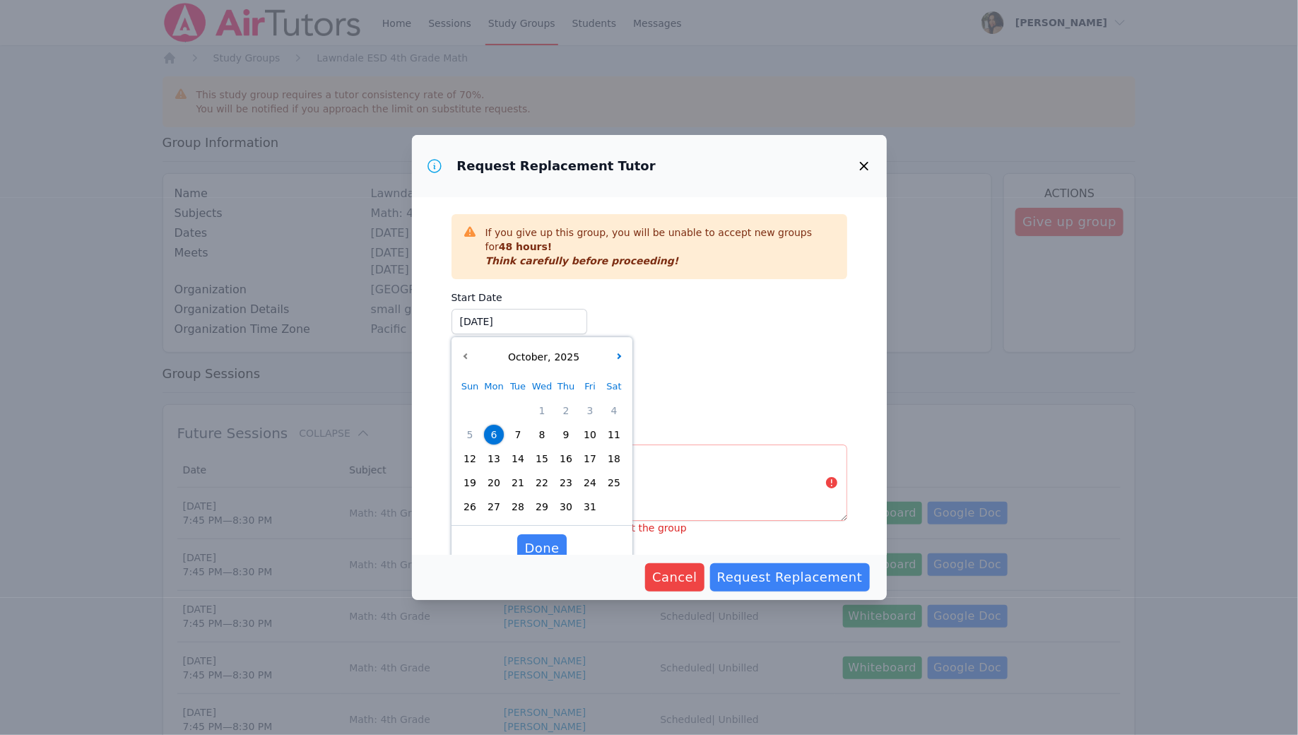
click at [519, 438] on span "7" at bounding box center [518, 435] width 20 height 20
type input "10/07/2025"
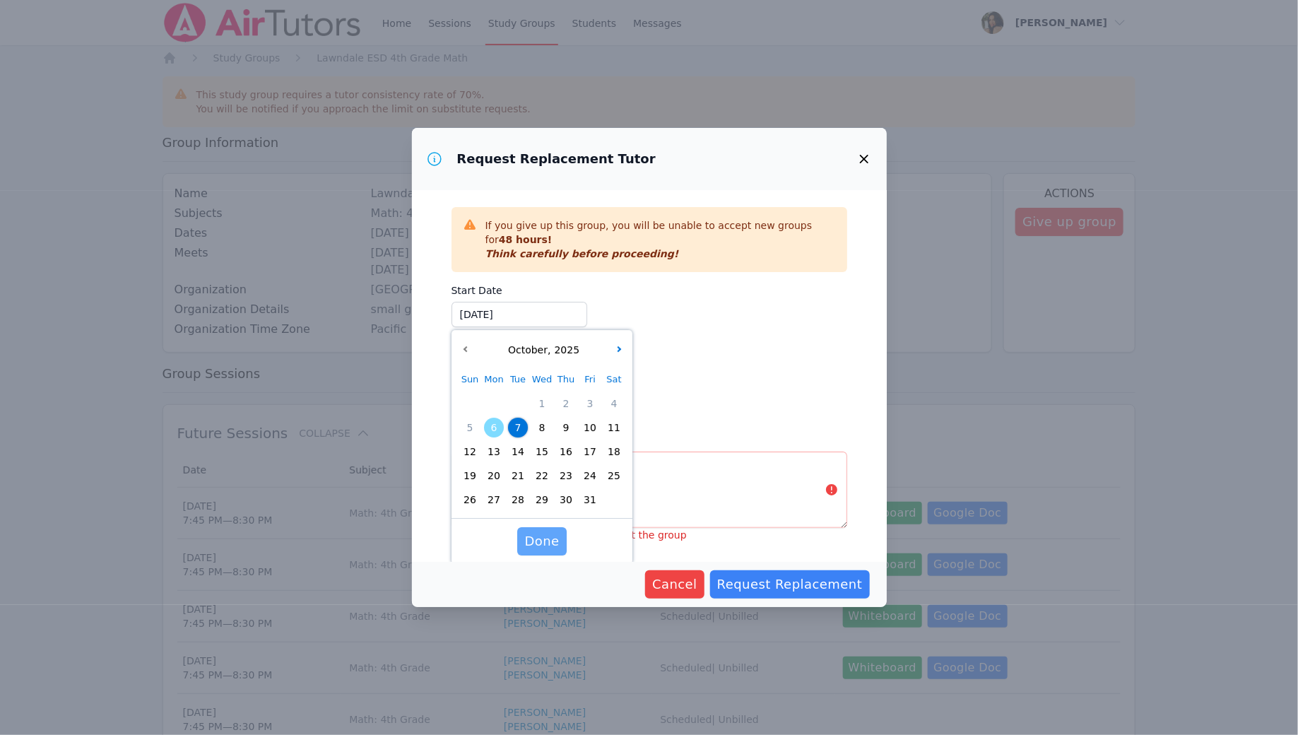
click at [545, 541] on span "Done" at bounding box center [541, 541] width 35 height 20
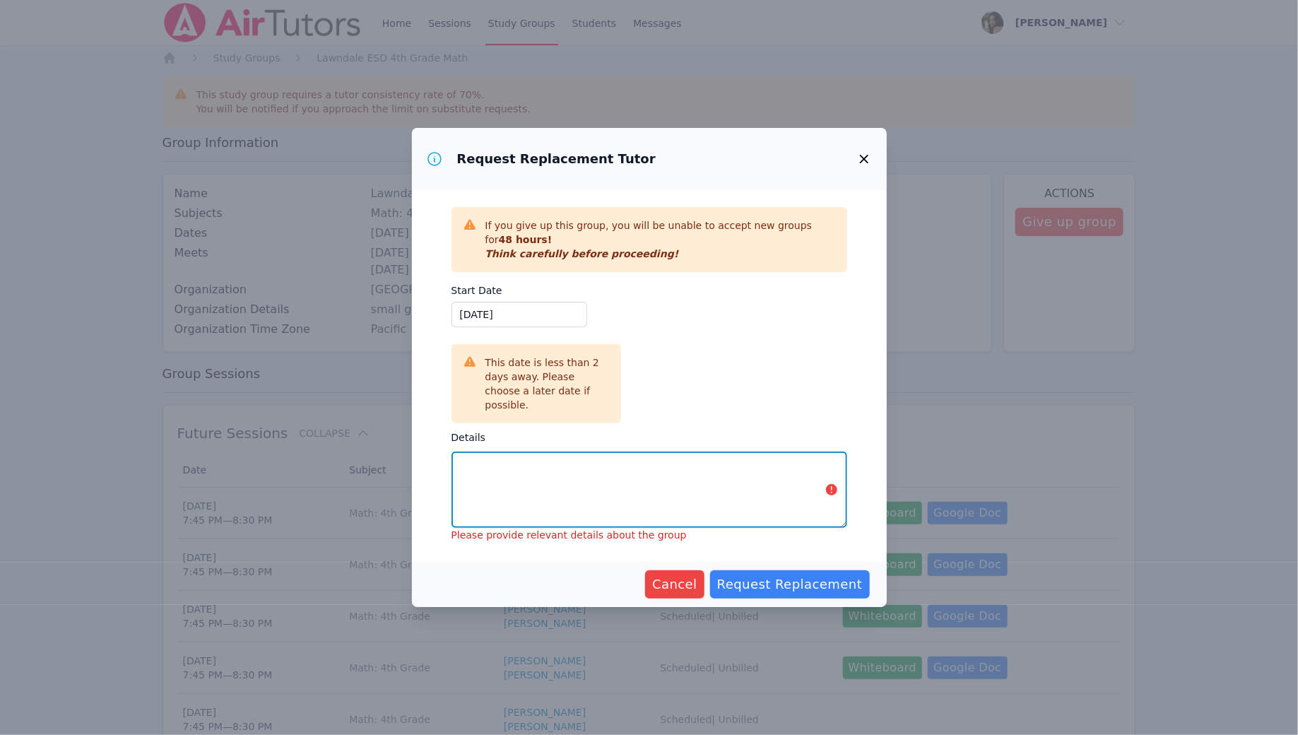
click at [540, 483] on textarea "Details" at bounding box center [649, 489] width 396 height 76
type textarea "i"
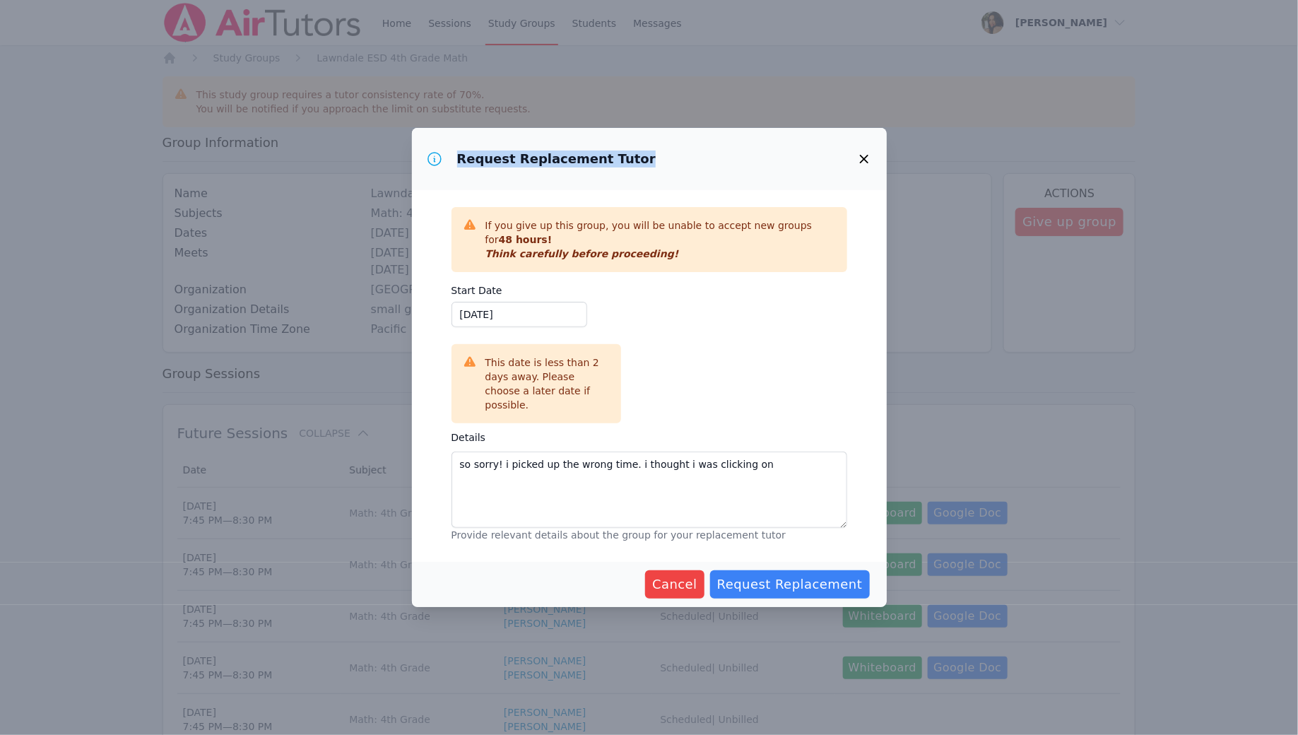
drag, startPoint x: 572, startPoint y: 146, endPoint x: 607, endPoint y: 190, distance: 56.4
click at [608, 190] on div "Request Replacement Tutor" at bounding box center [649, 159] width 475 height 62
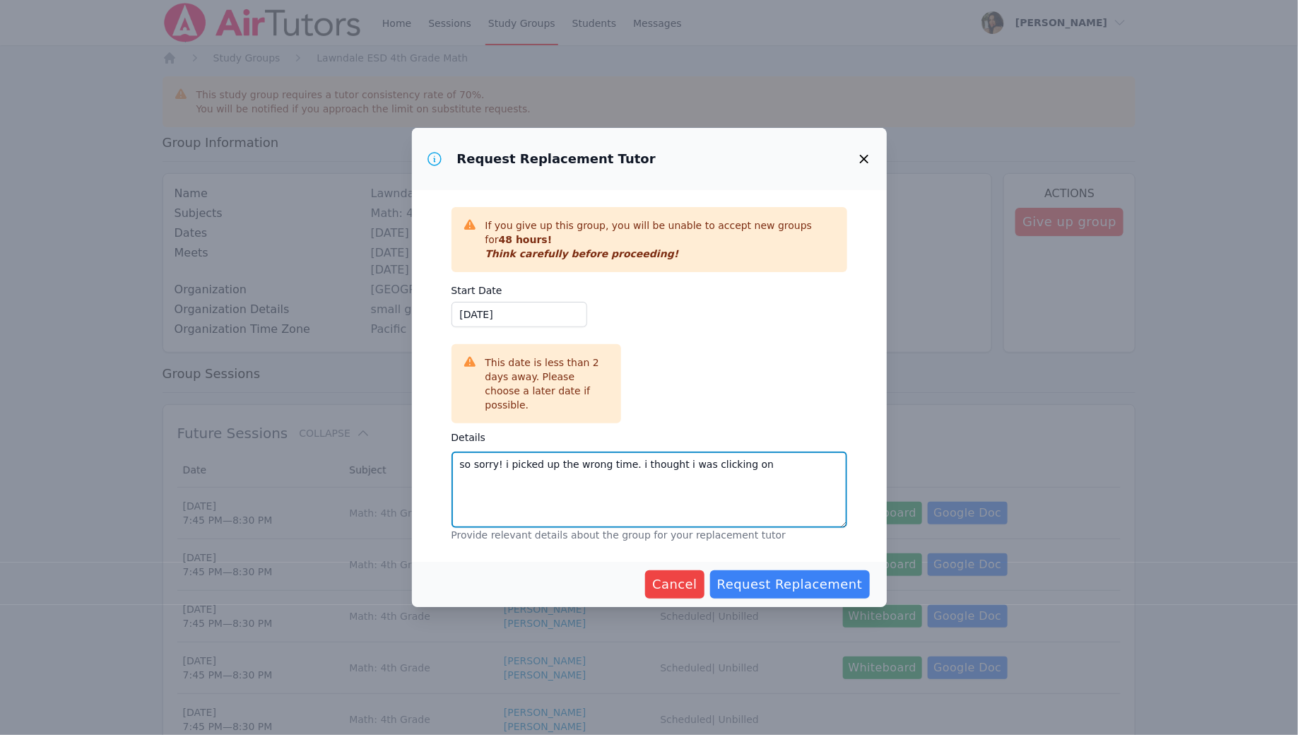
drag, startPoint x: 763, startPoint y: 459, endPoint x: 406, endPoint y: 450, distance: 357.6
click at [406, 450] on div "Request Replacement Tutor If you give up this group, you will be unable to acce…" at bounding box center [649, 367] width 1298 height 735
click at [649, 456] on textarea "I accidentally picked up this class thinking it was in the morning." at bounding box center [649, 489] width 396 height 76
click at [759, 461] on textarea "I accidentally picked up this class, I thought it was in the morning." at bounding box center [649, 489] width 396 height 76
type textarea "I accidentally picked up this class, I thought it was in the morning! The first…"
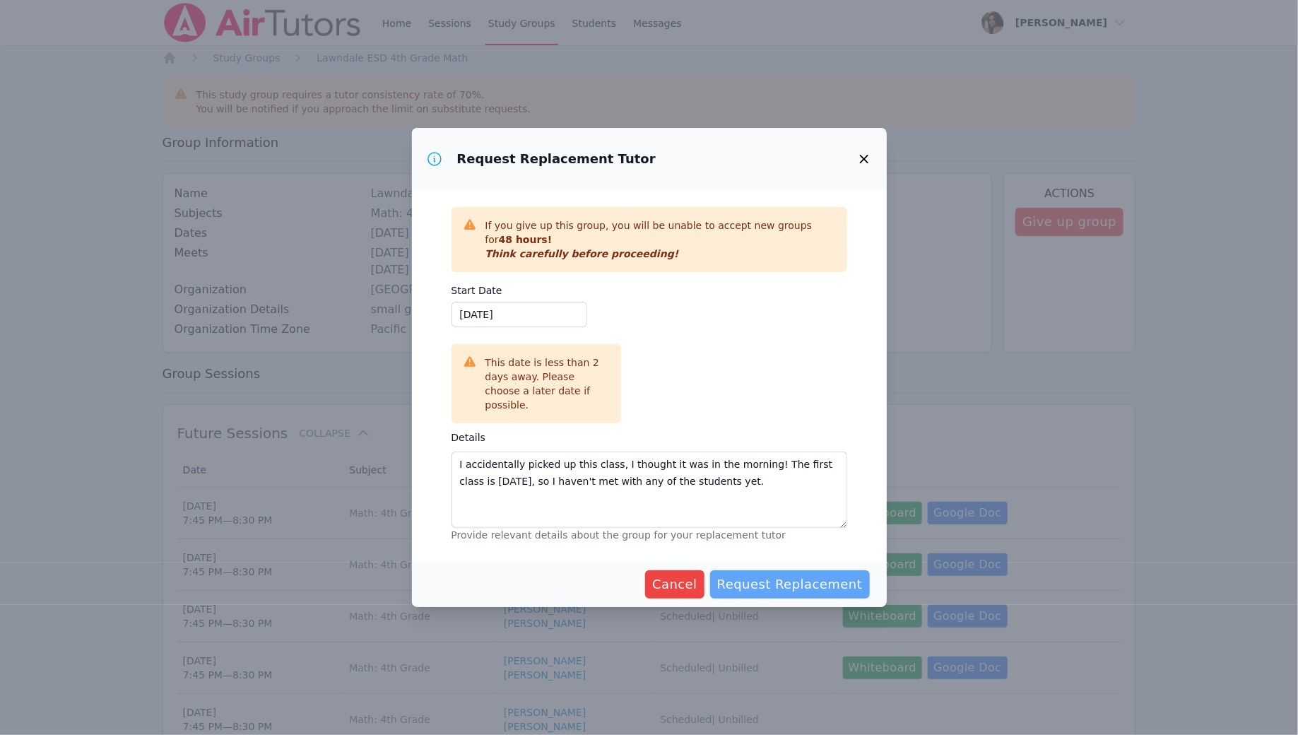
click at [796, 574] on span "Request Replacement" at bounding box center [790, 584] width 146 height 20
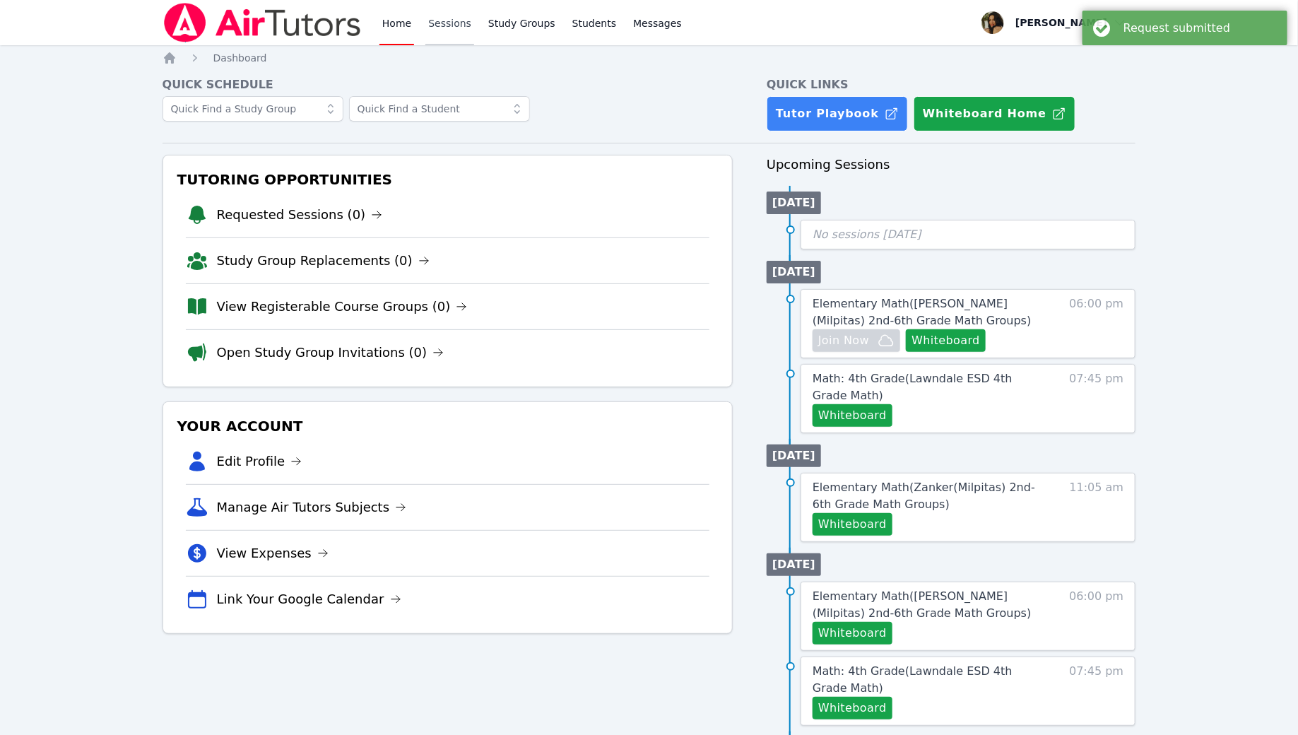
click at [450, 28] on link "Sessions" at bounding box center [449, 22] width 49 height 45
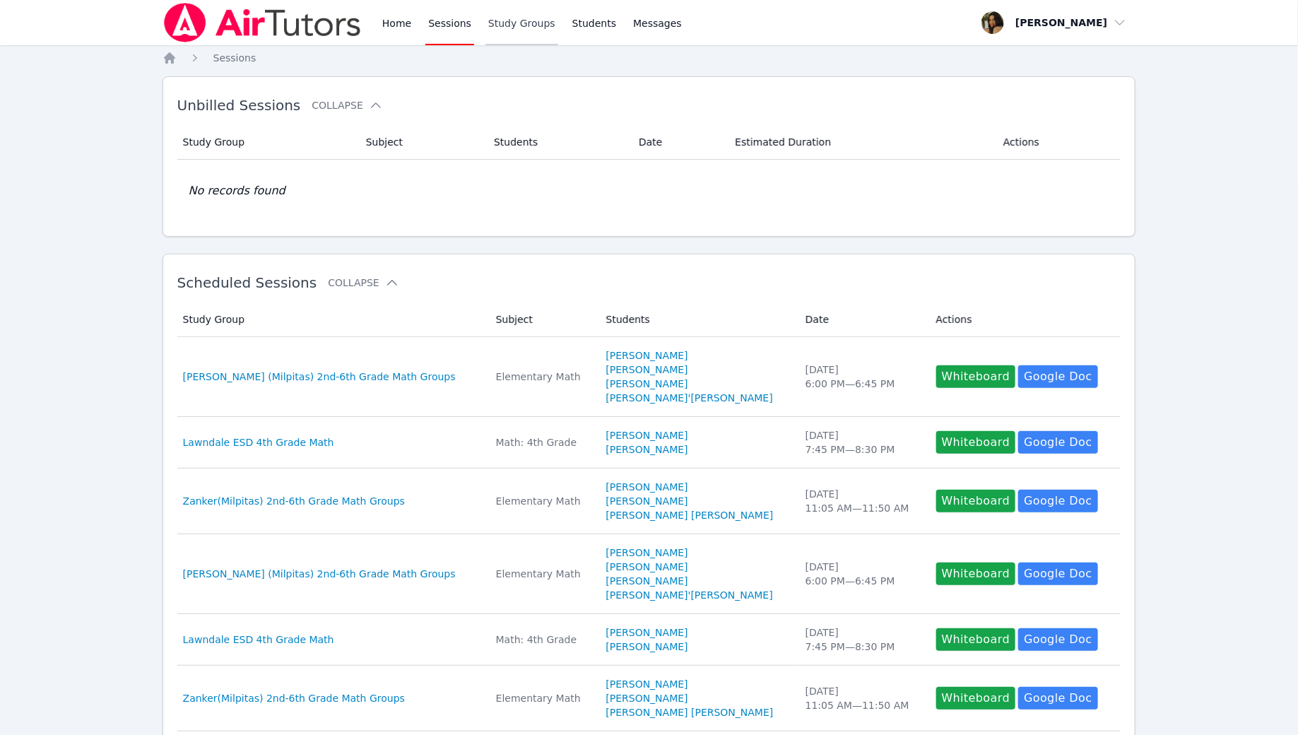
click at [492, 38] on link "Study Groups" at bounding box center [521, 22] width 73 height 45
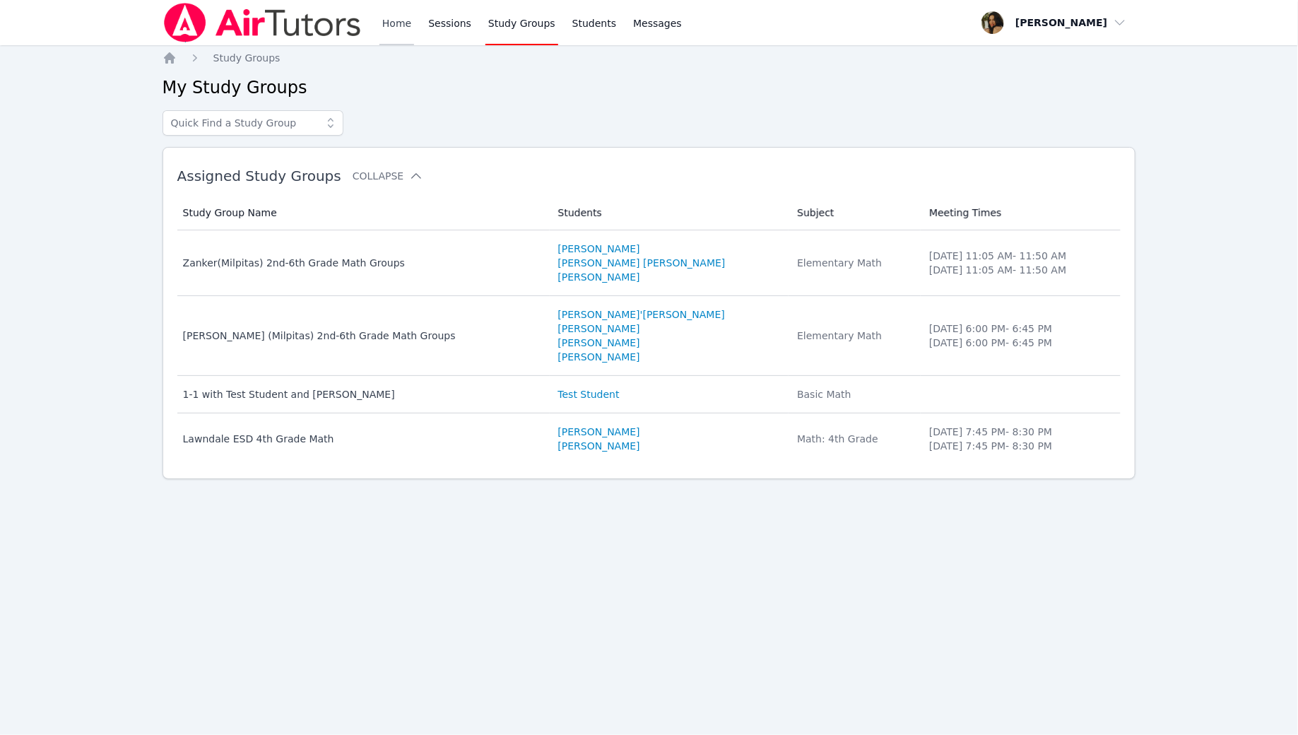
click at [380, 7] on link "Home" at bounding box center [396, 22] width 35 height 45
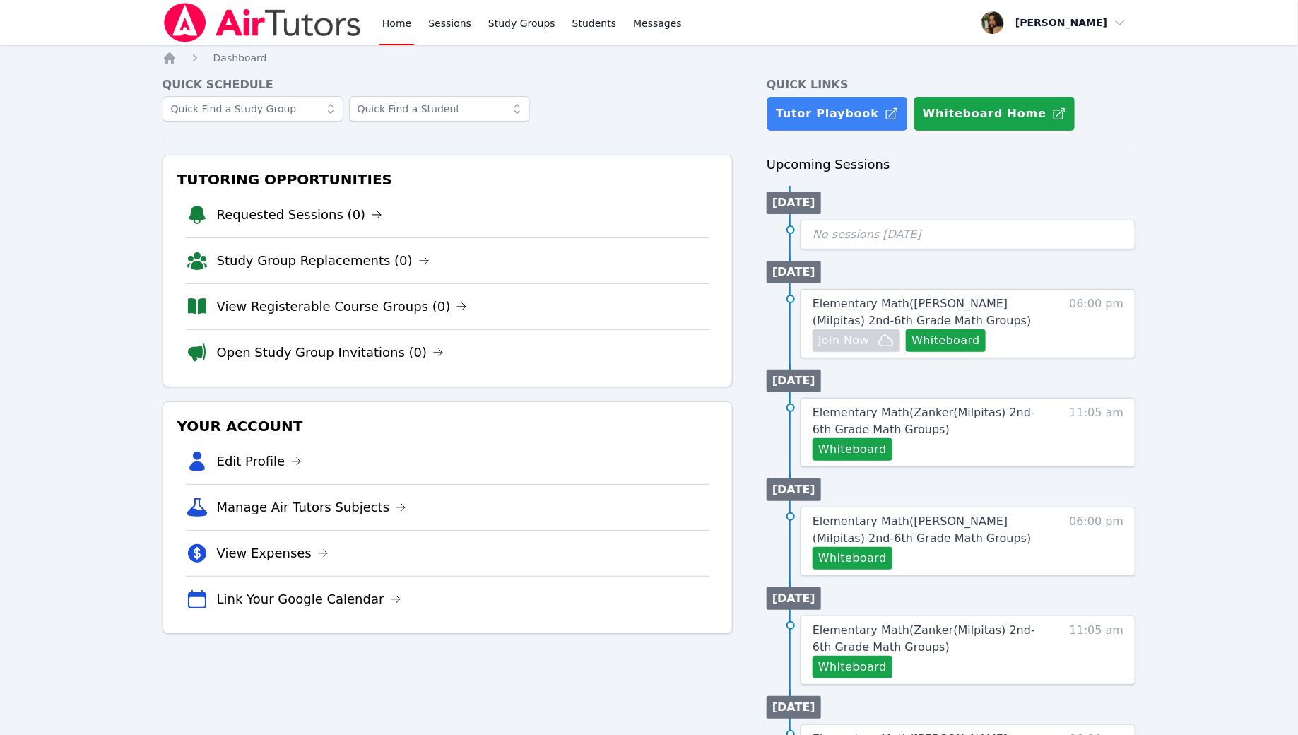
click at [317, 300] on link "View Registerable Course Groups (0)" at bounding box center [342, 307] width 251 height 20
